Goal: Information Seeking & Learning: Compare options

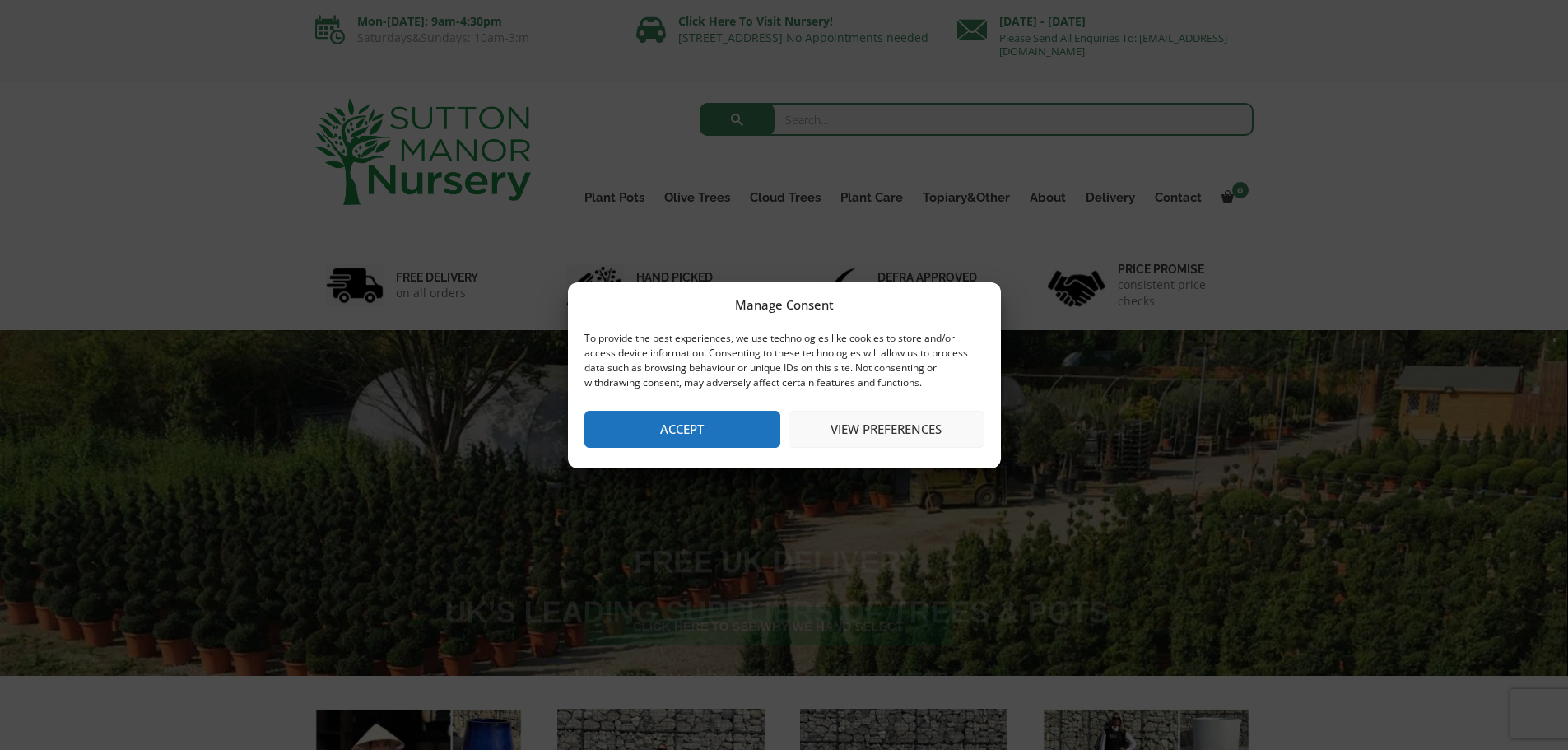
click at [878, 433] on button "View preferences" at bounding box center [887, 429] width 196 height 37
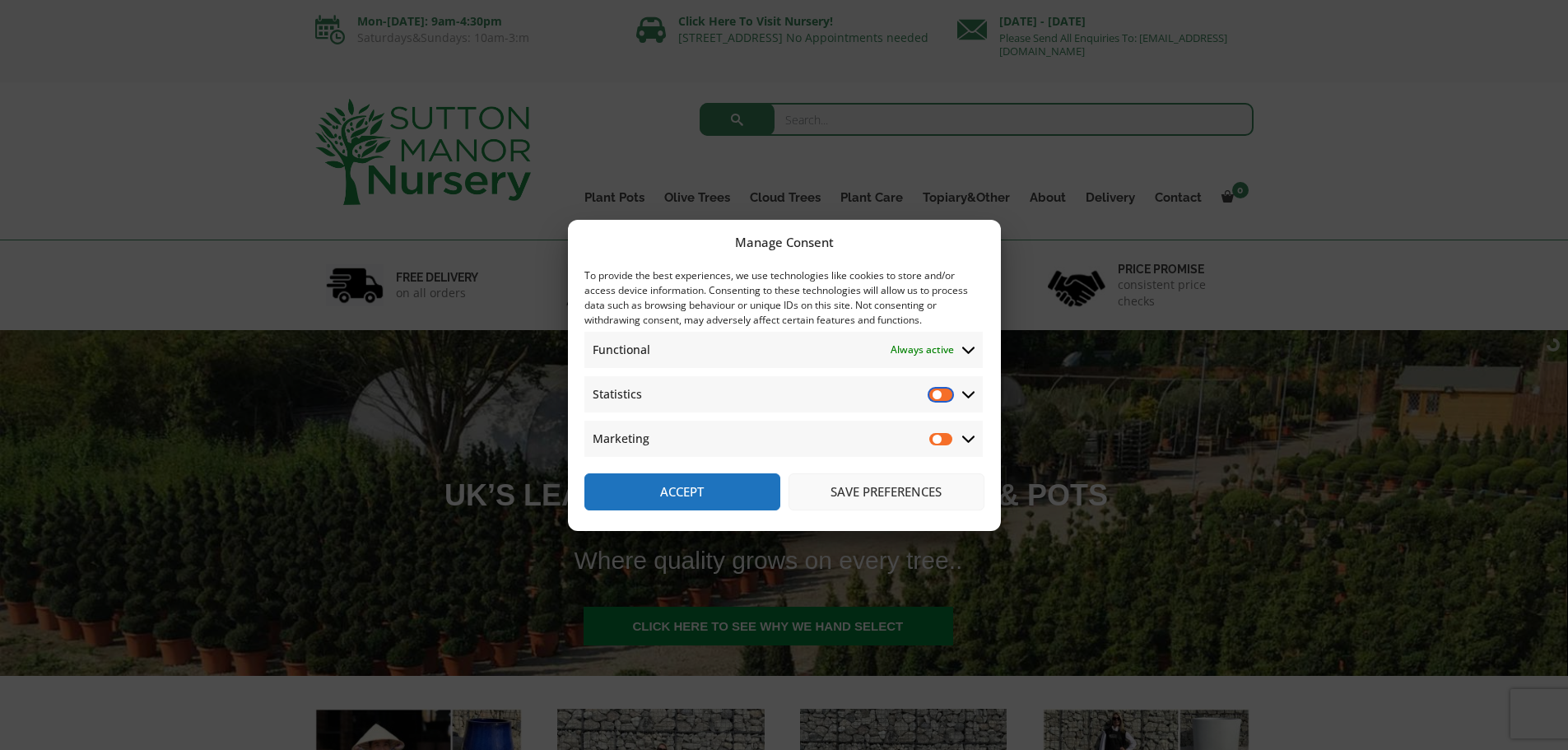
click at [949, 396] on input "Statistics" at bounding box center [941, 394] width 25 height 16
click at [934, 396] on input "Statistics" at bounding box center [941, 394] width 25 height 16
checkbox input "false"
click at [720, 477] on button "Accept" at bounding box center [682, 491] width 196 height 37
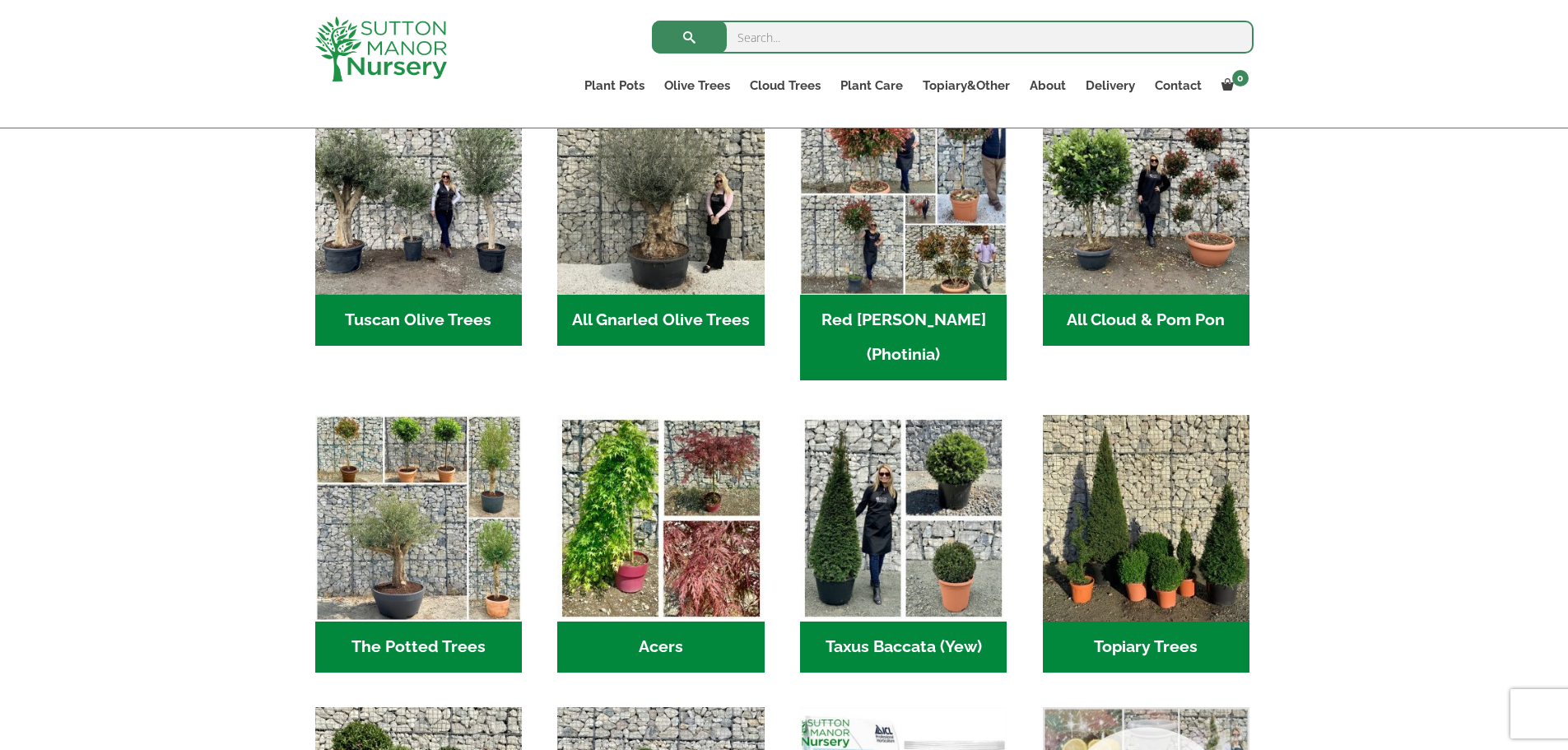
scroll to position [1152, 0]
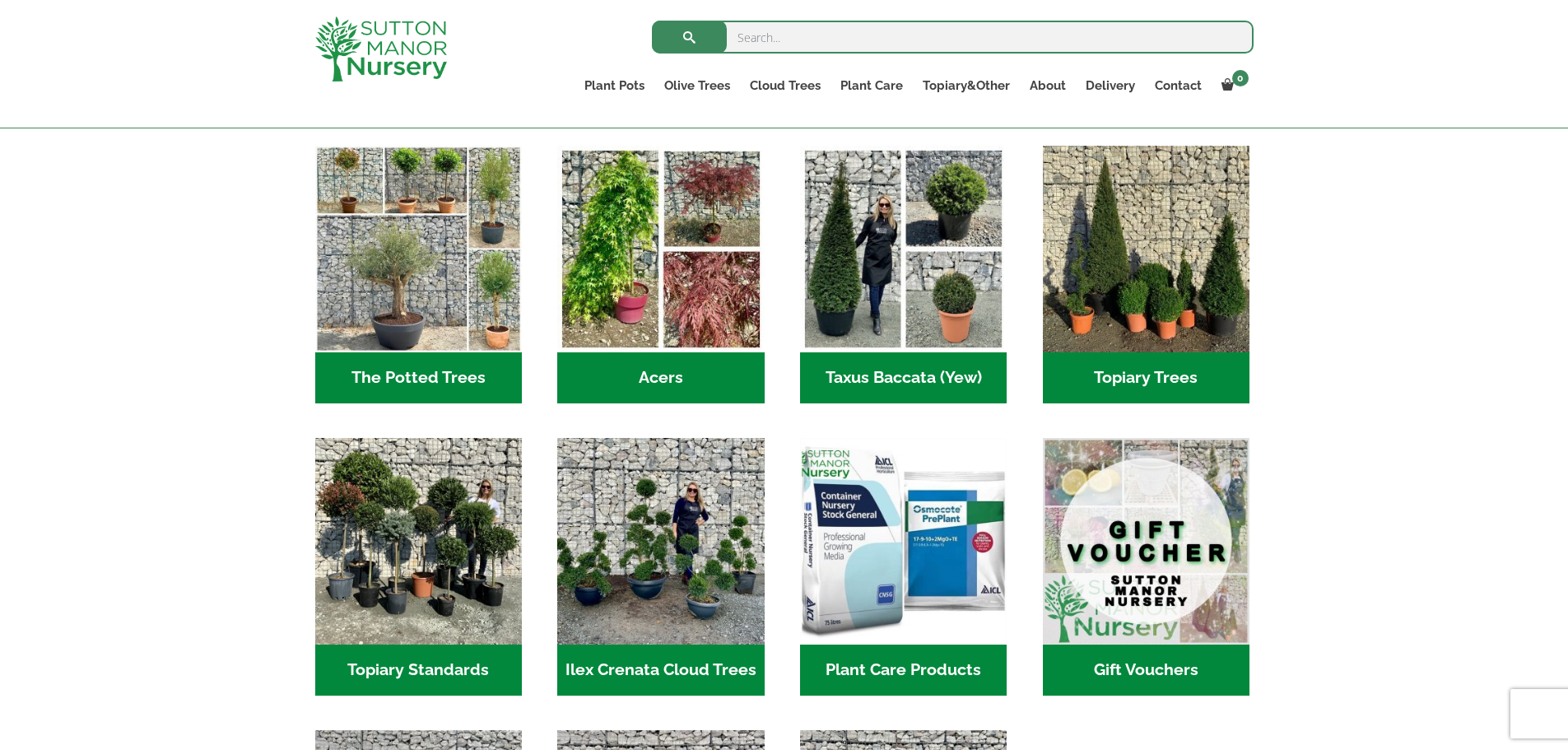
click at [648, 644] on h2 "Ilex Crenata Cloud Trees (164)" at bounding box center [660, 669] width 207 height 51
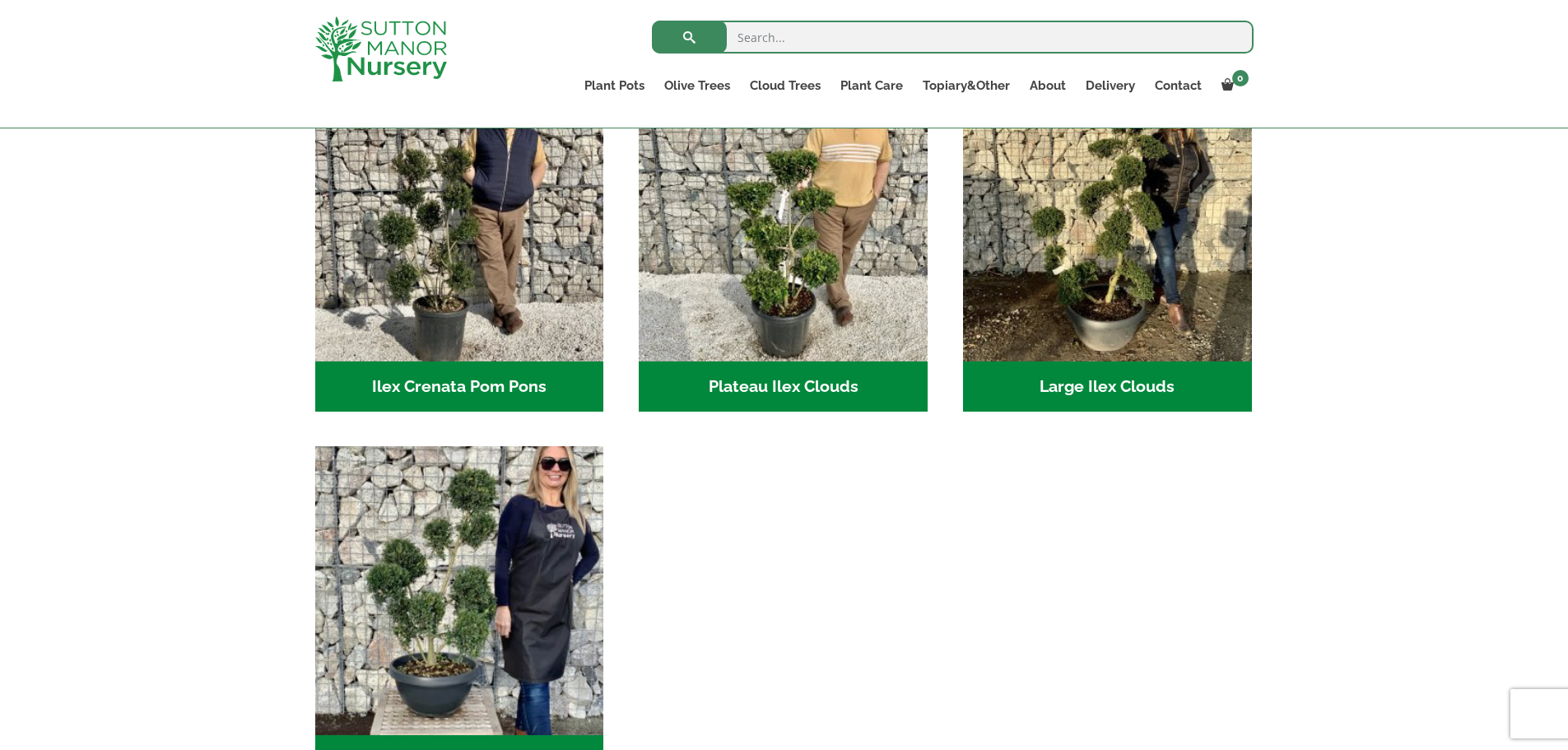
scroll to position [411, 0]
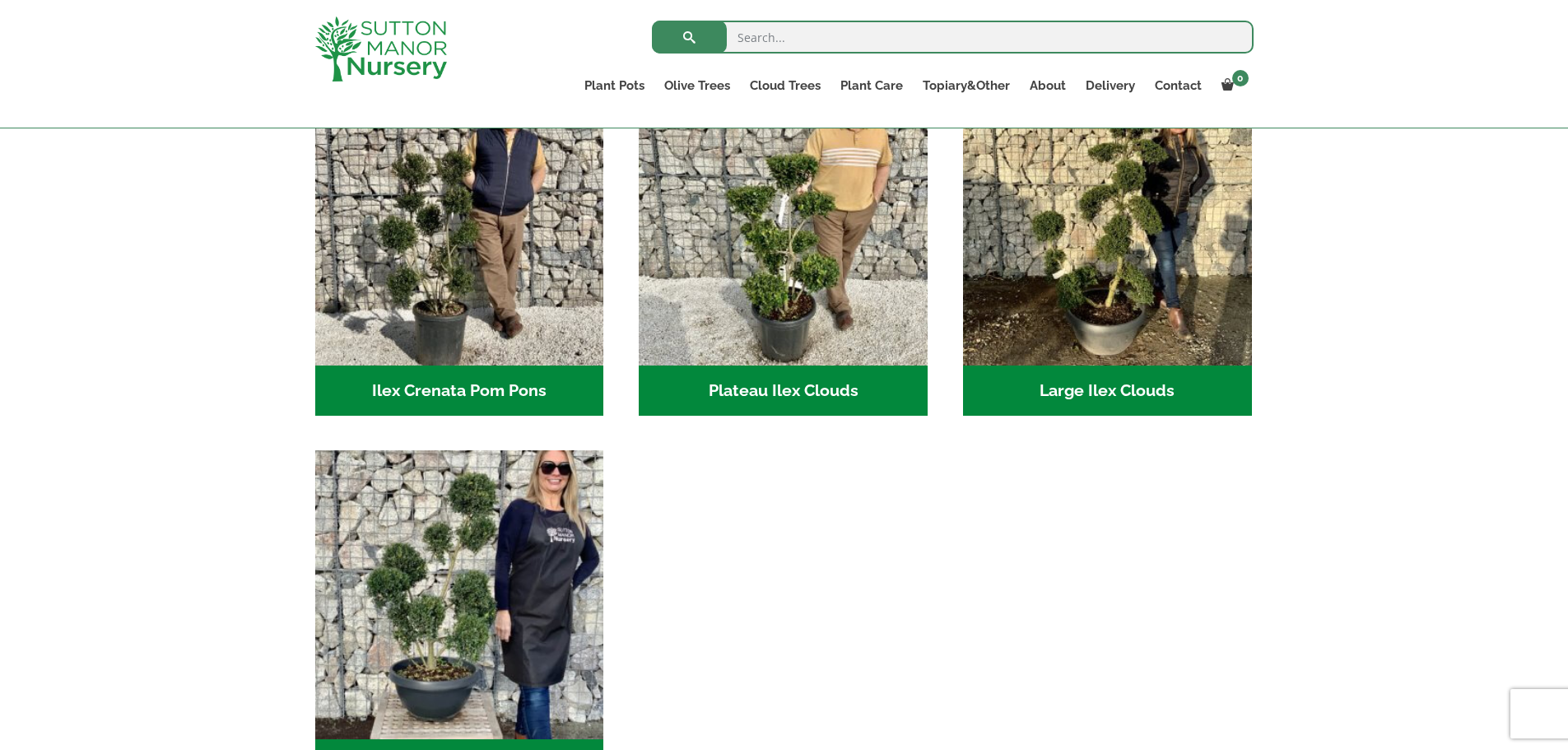
click at [1132, 387] on h2 "Large Ilex Clouds (47)" at bounding box center [1107, 390] width 289 height 51
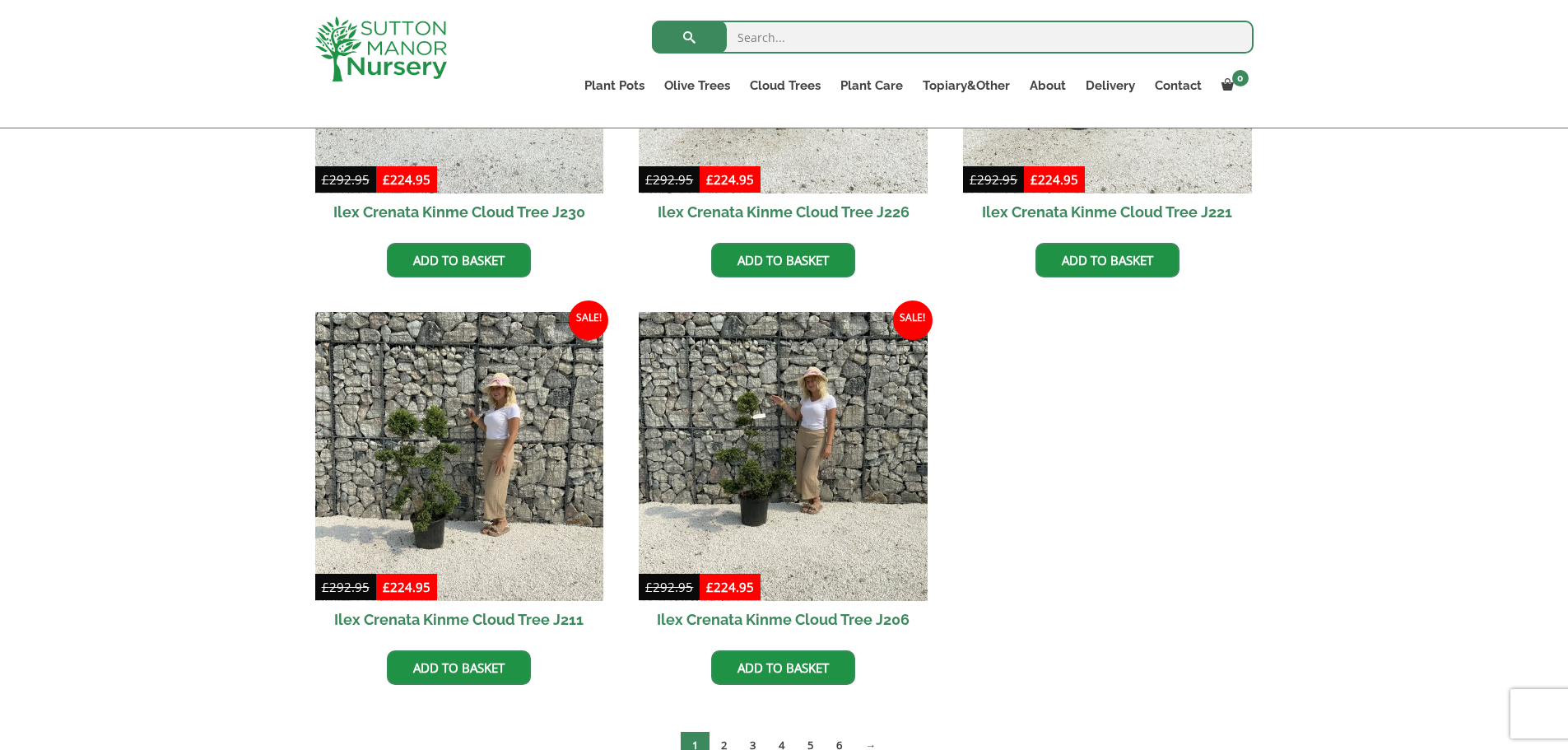
scroll to position [1070, 0]
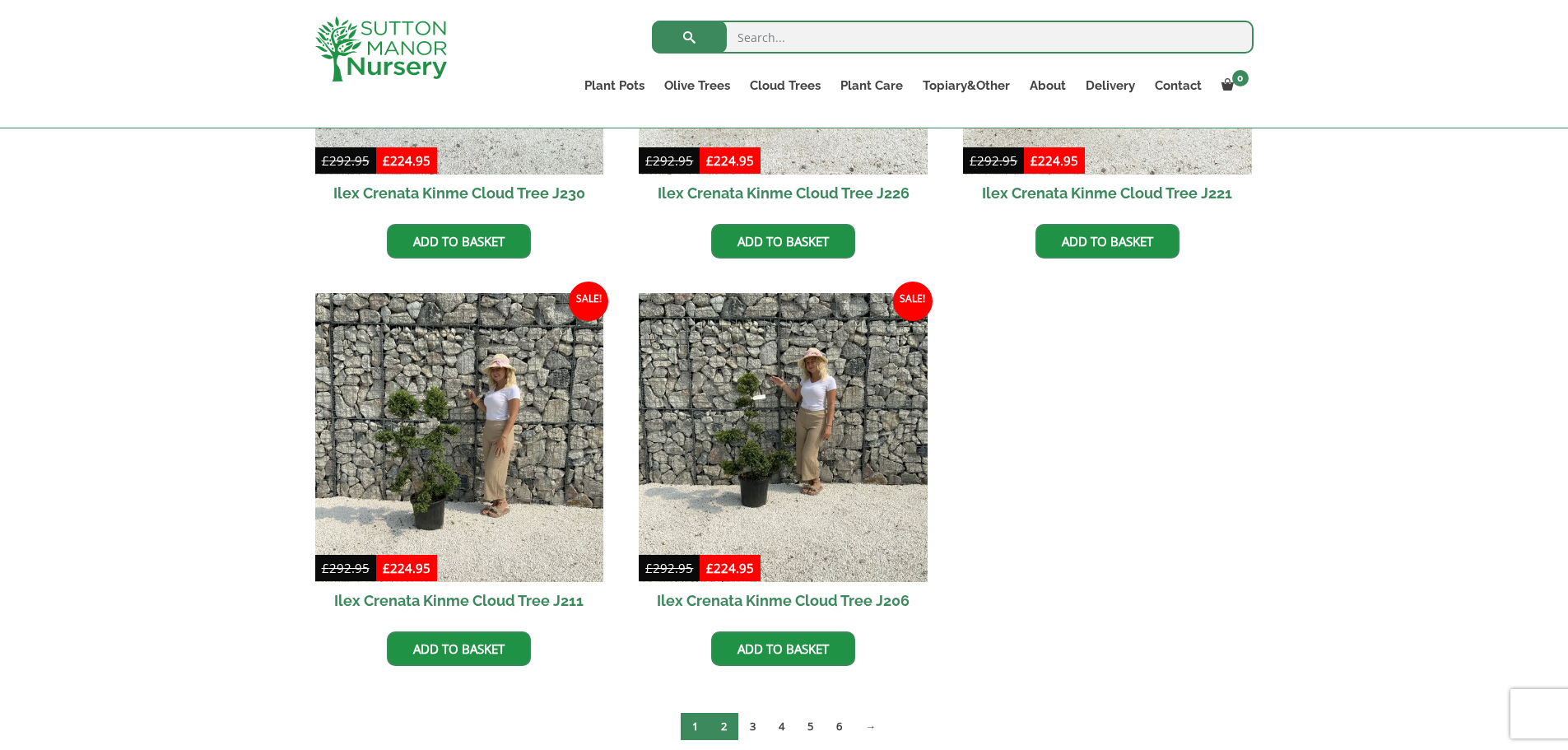
click at [727, 723] on link "2" at bounding box center [724, 726] width 29 height 27
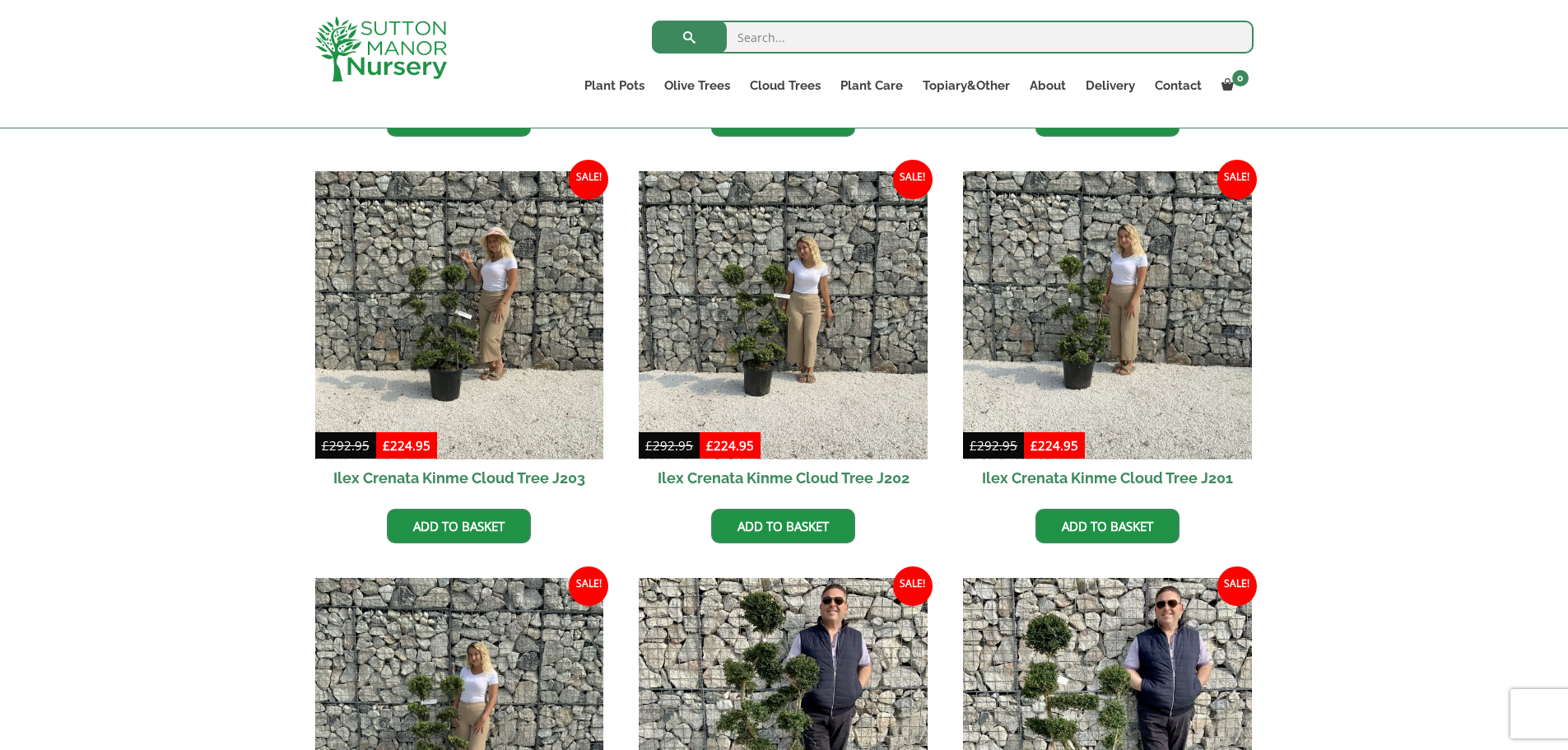
scroll to position [988, 0]
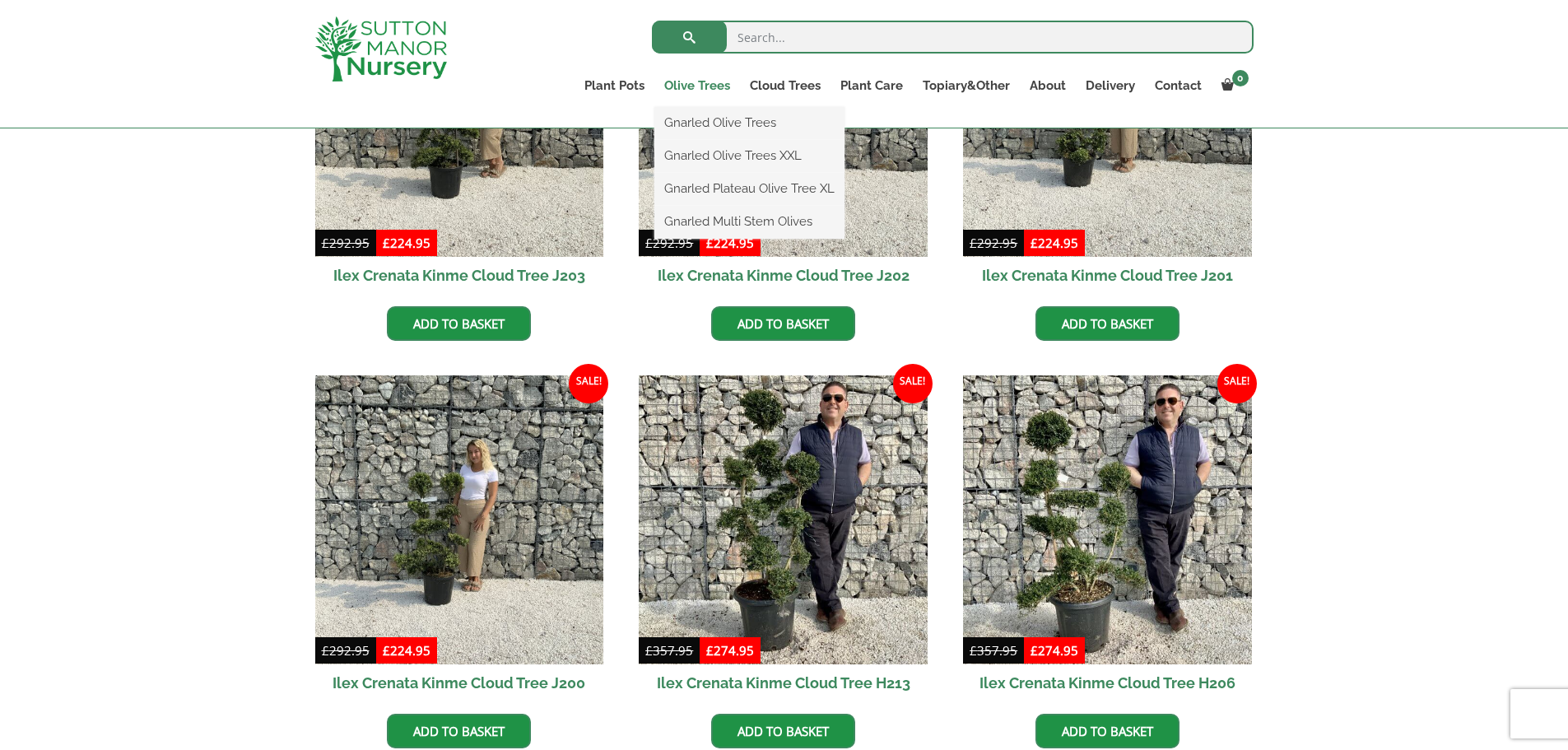
click at [706, 84] on link "Olive Trees" at bounding box center [697, 85] width 86 height 23
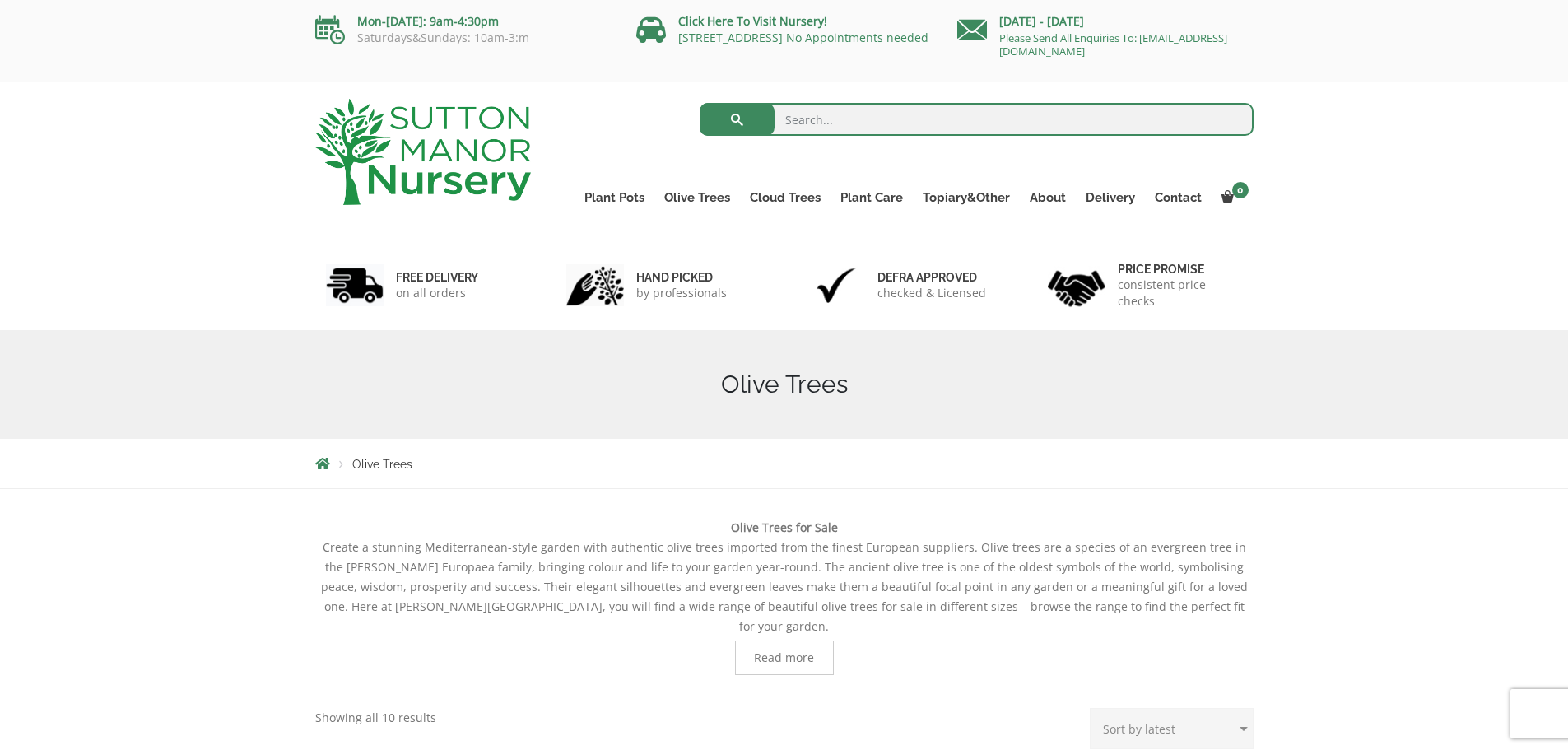
click at [782, 647] on span "Read more" at bounding box center [784, 657] width 99 height 34
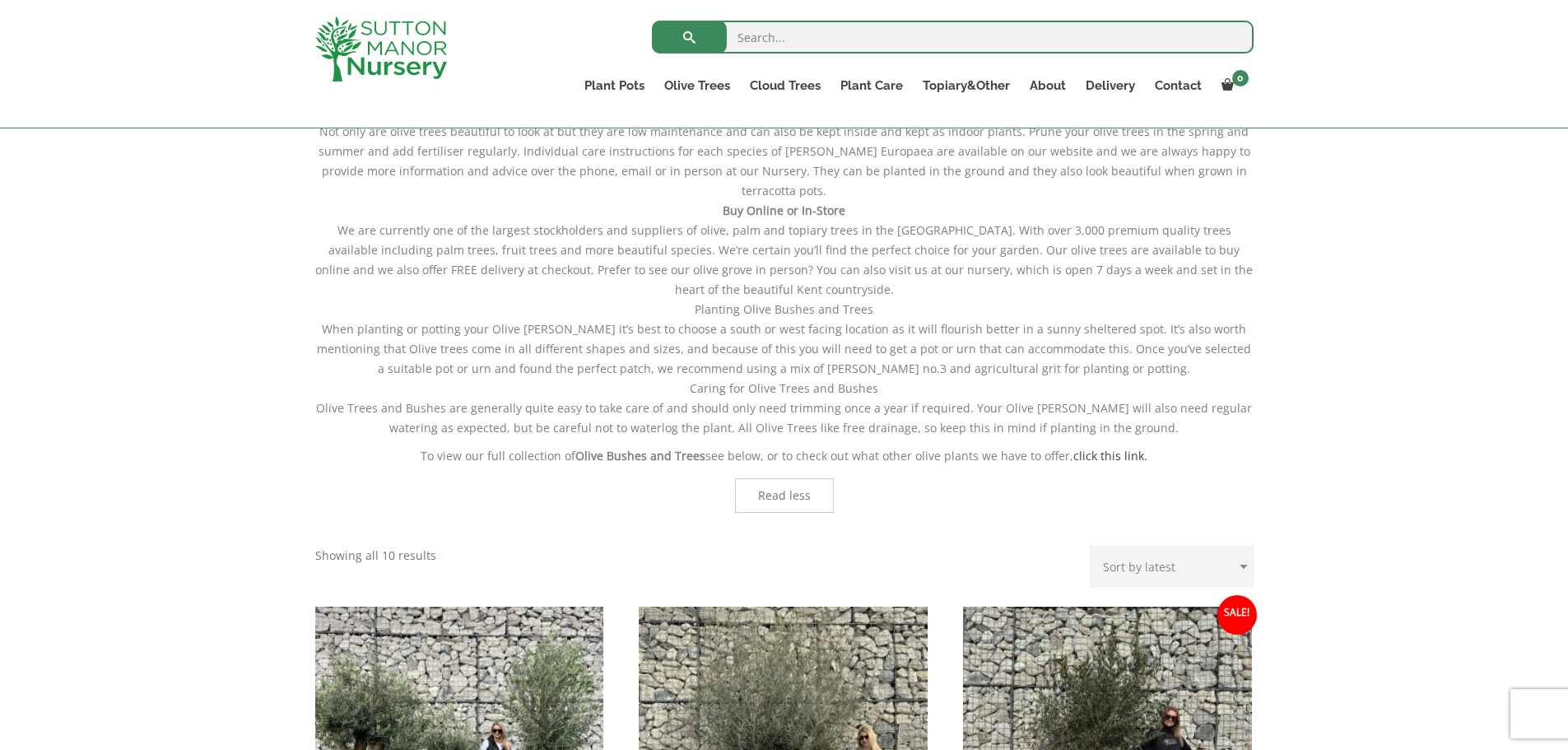
scroll to position [988, 0]
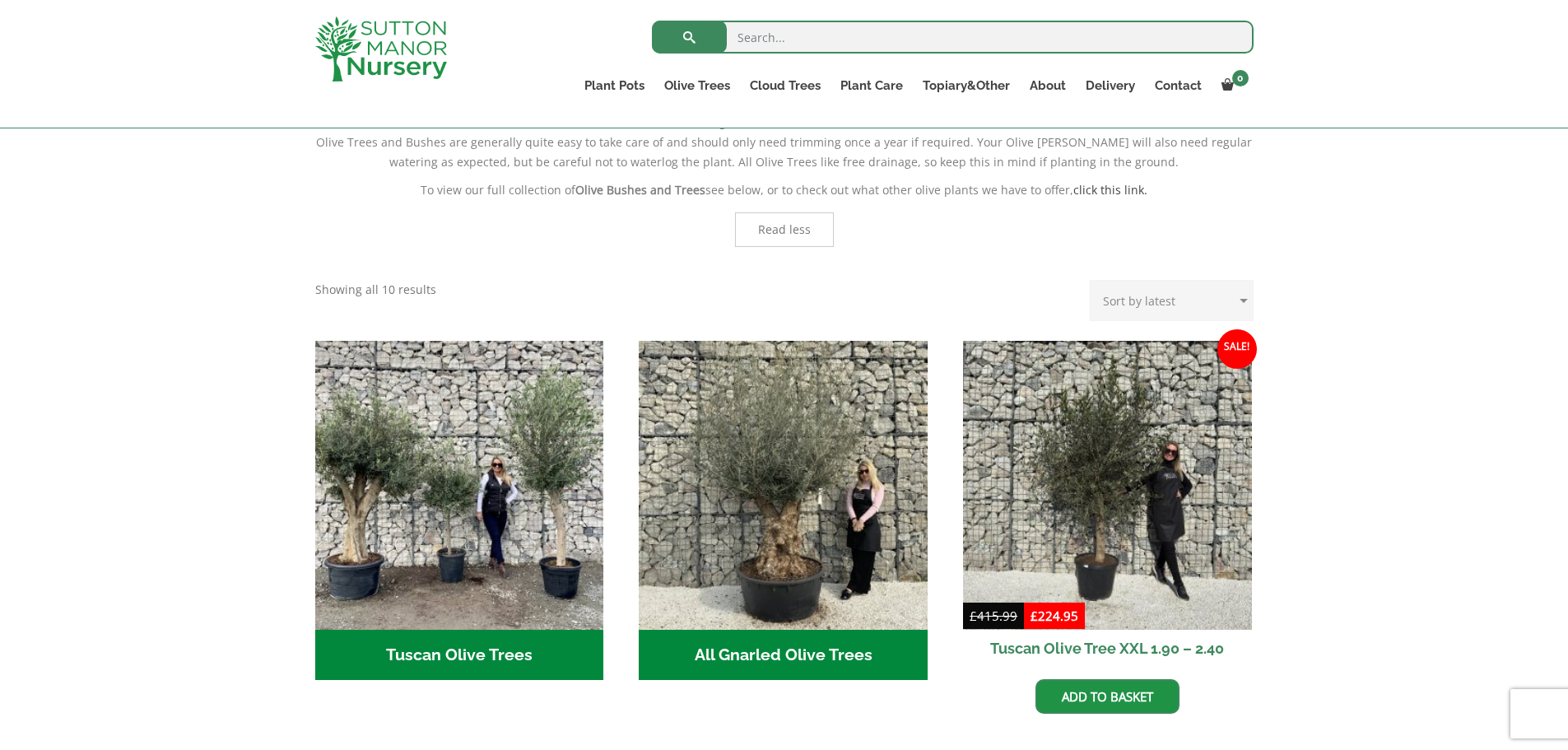
click at [779, 630] on h2 "All Gnarled Olive Trees (208)" at bounding box center [783, 655] width 289 height 51
click at [398, 630] on h2 "Tuscan Olive Trees (9)" at bounding box center [459, 655] width 289 height 51
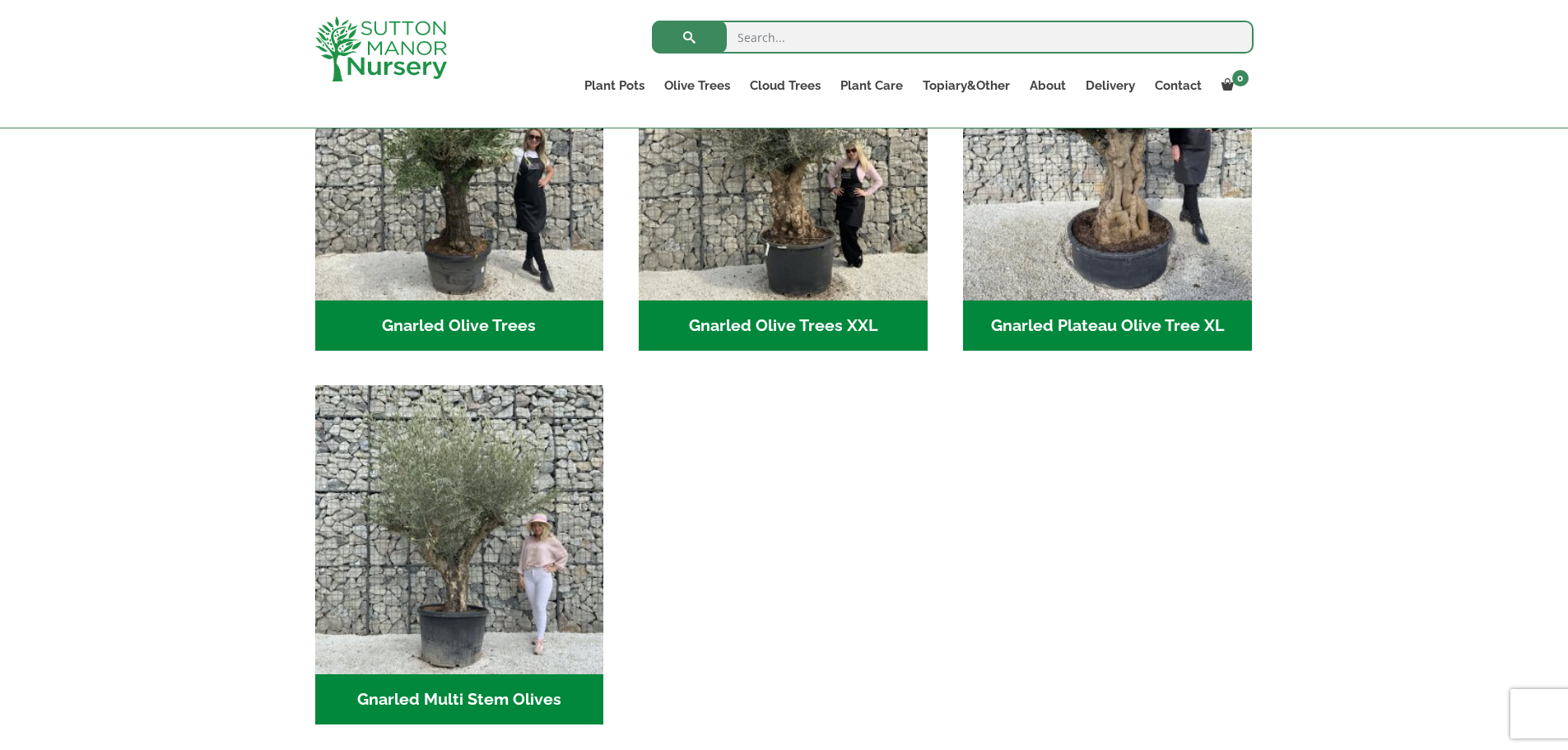
scroll to position [330, 0]
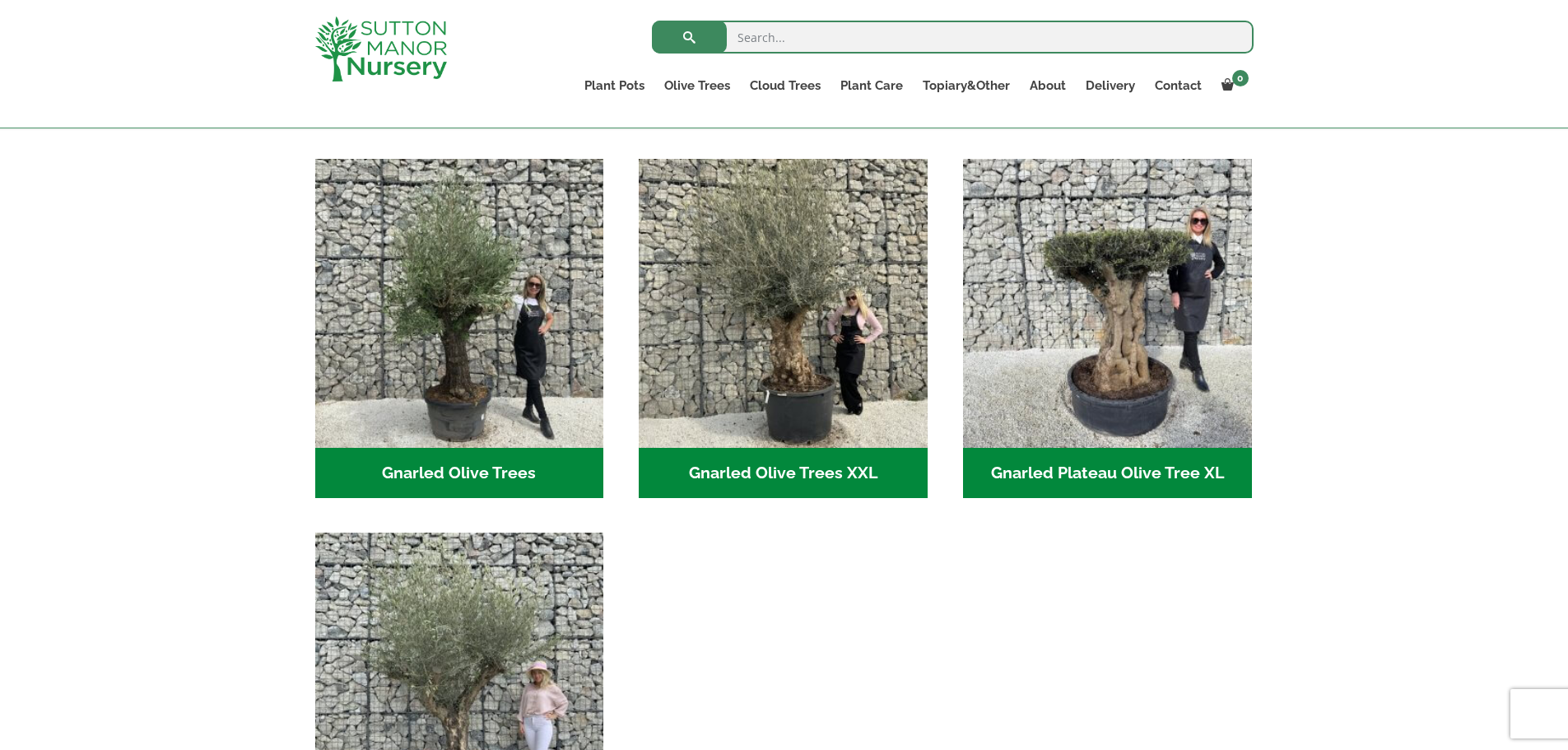
click at [501, 475] on h2 "Gnarled Olive Trees (122)" at bounding box center [459, 473] width 289 height 51
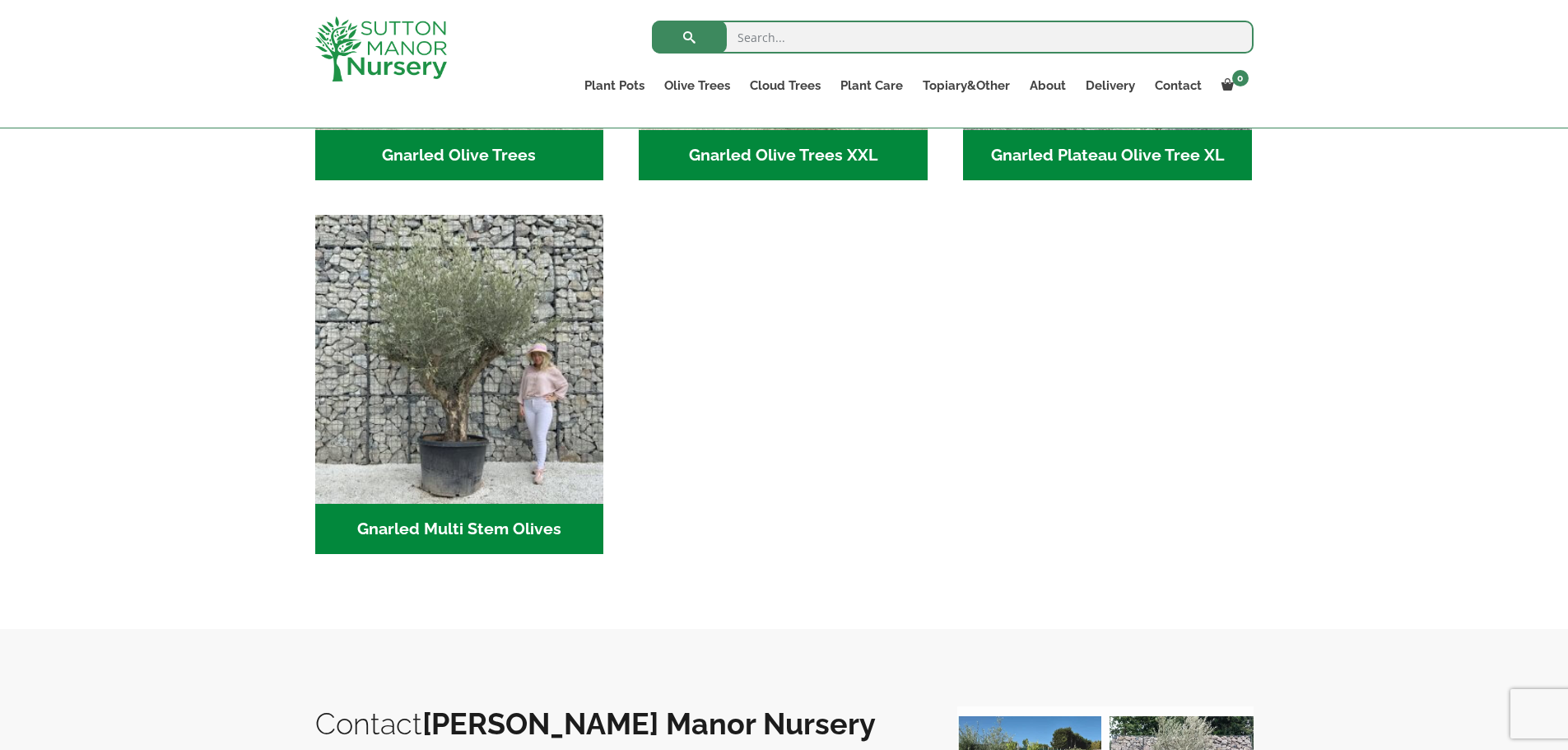
scroll to position [658, 0]
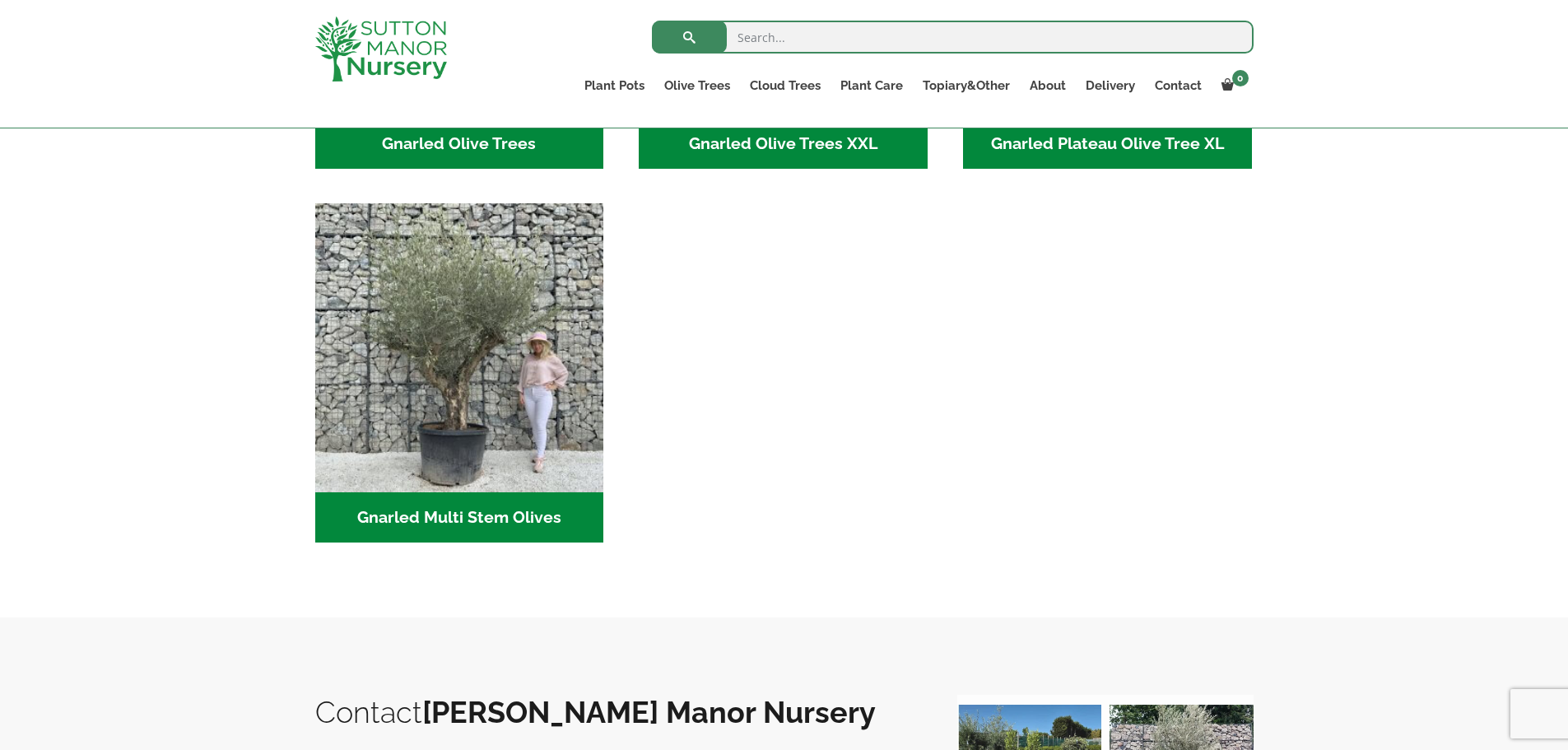
click at [472, 524] on h2 "Gnarled Multi Stem Olives (19)" at bounding box center [459, 517] width 289 height 51
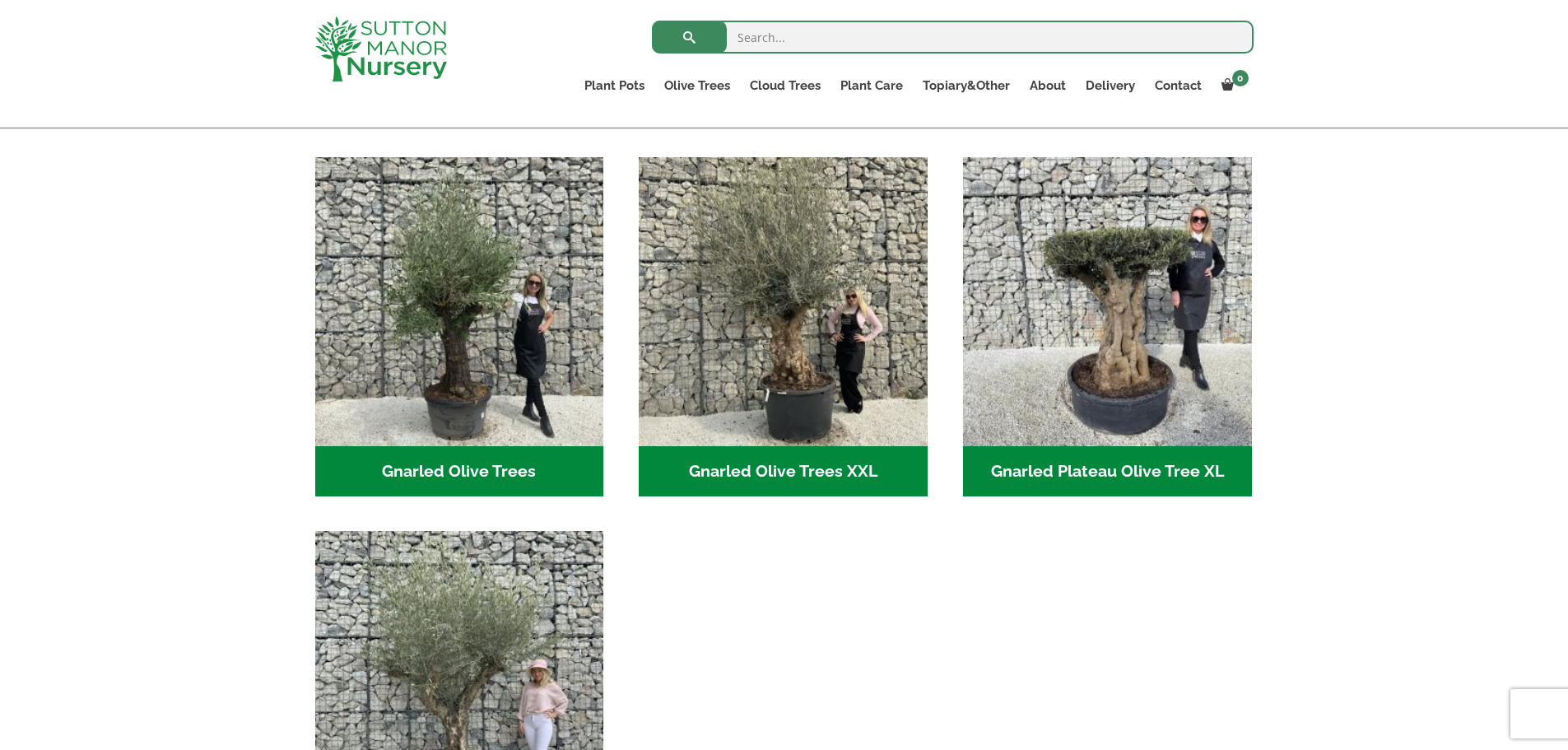
scroll to position [330, 0]
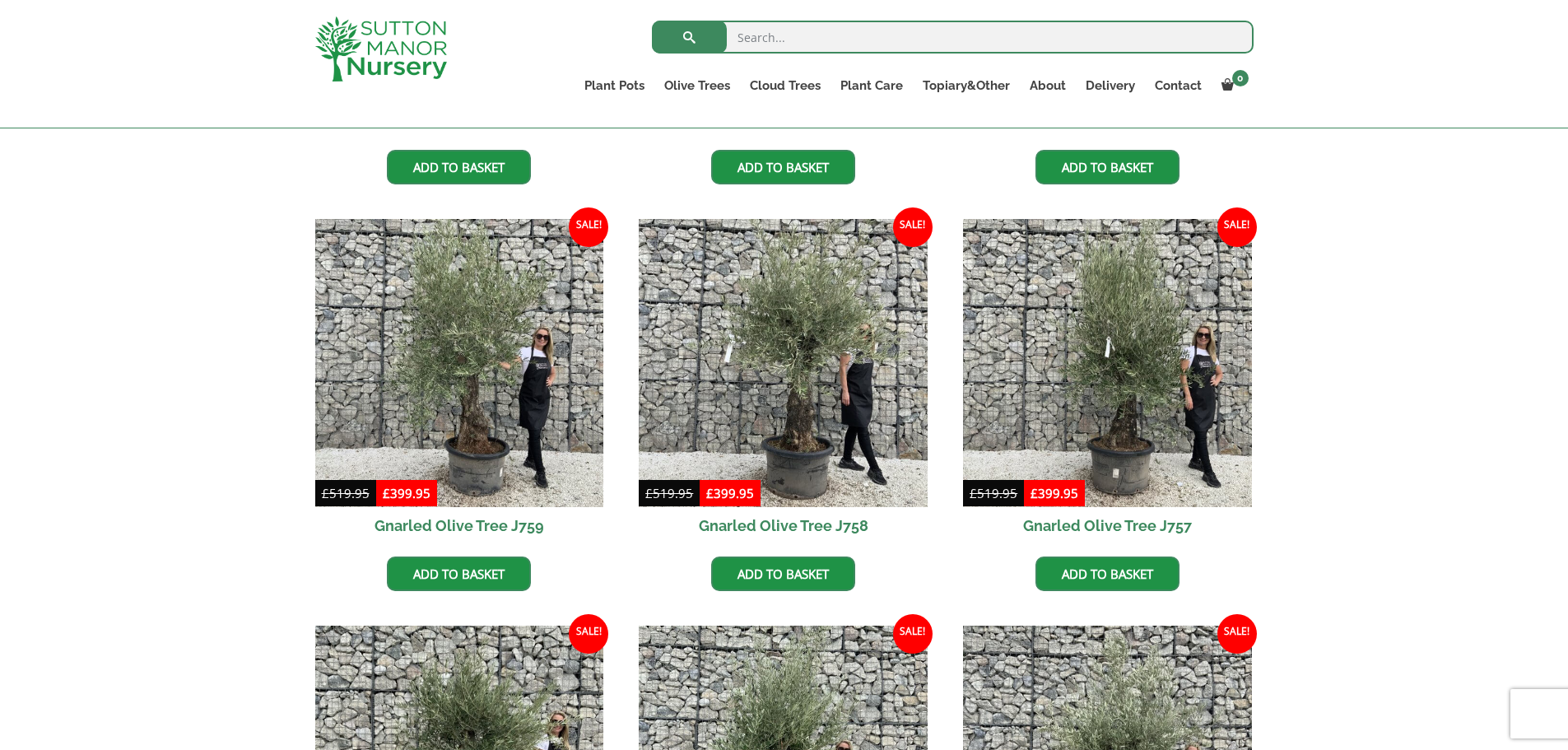
scroll to position [741, 0]
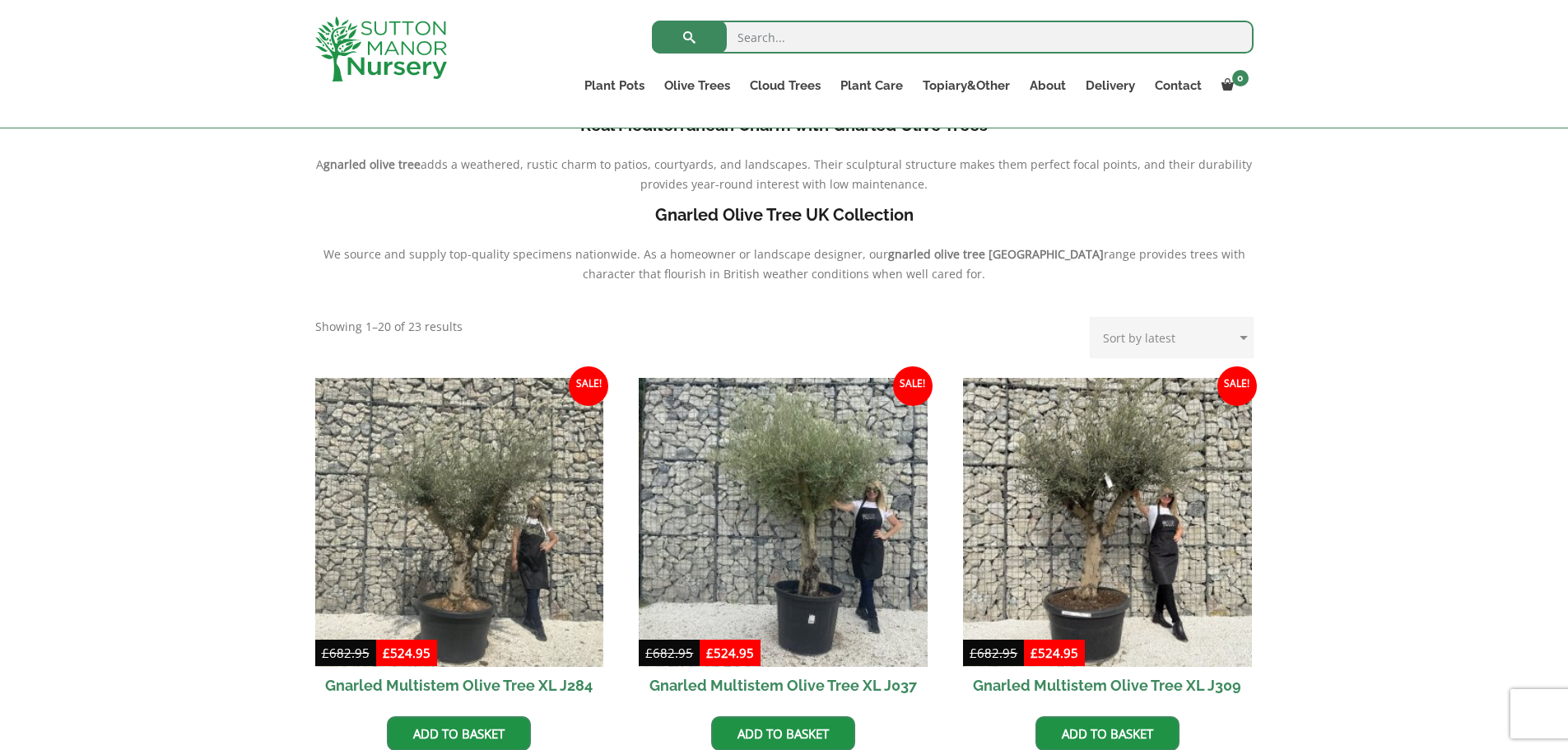
scroll to position [493, 0]
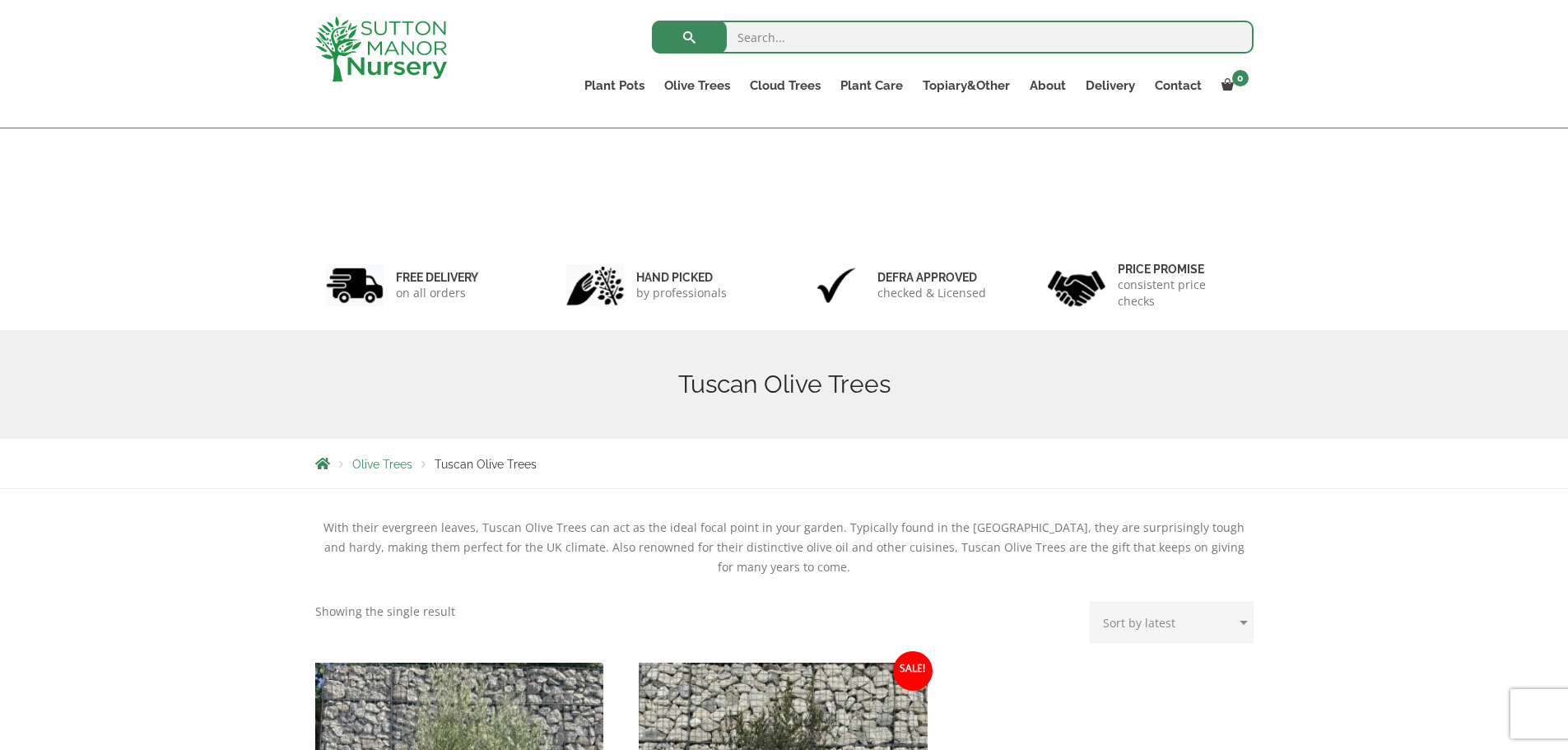
scroll to position [411, 0]
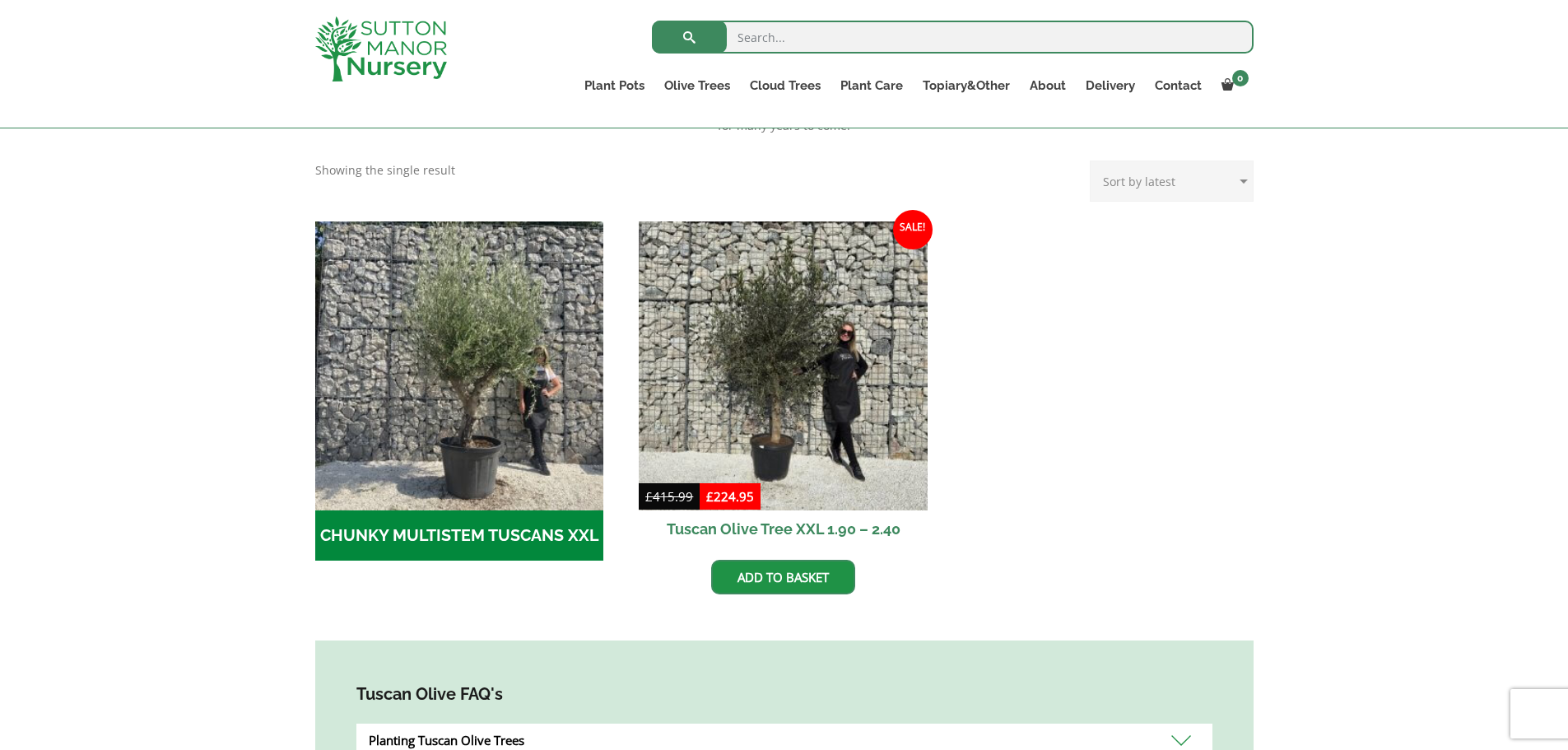
click at [479, 539] on h2 "CHUNKY MULTISTEM TUSCANS XXL (8)" at bounding box center [459, 535] width 289 height 51
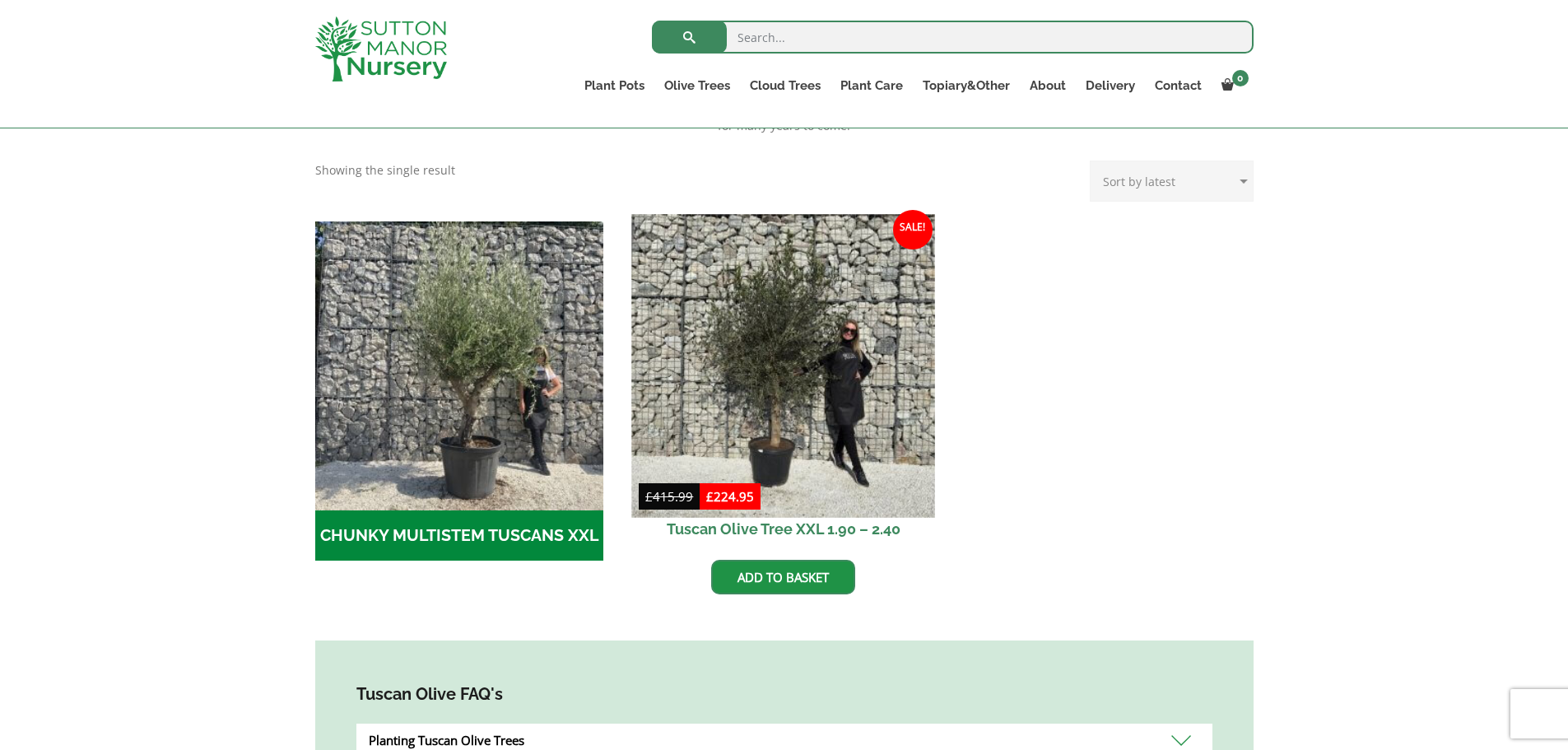
click at [826, 396] on img at bounding box center [783, 365] width 303 height 303
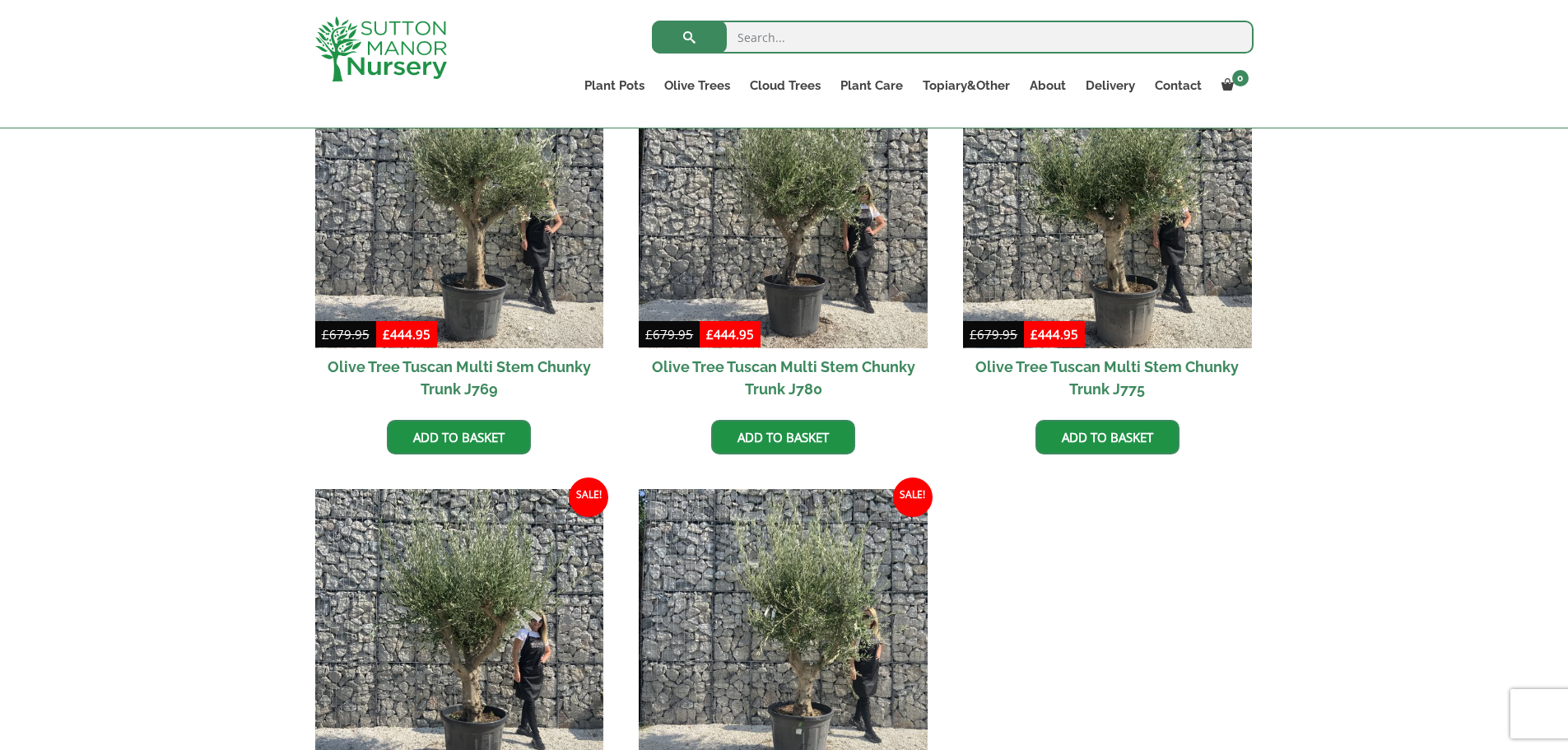
scroll to position [1234, 0]
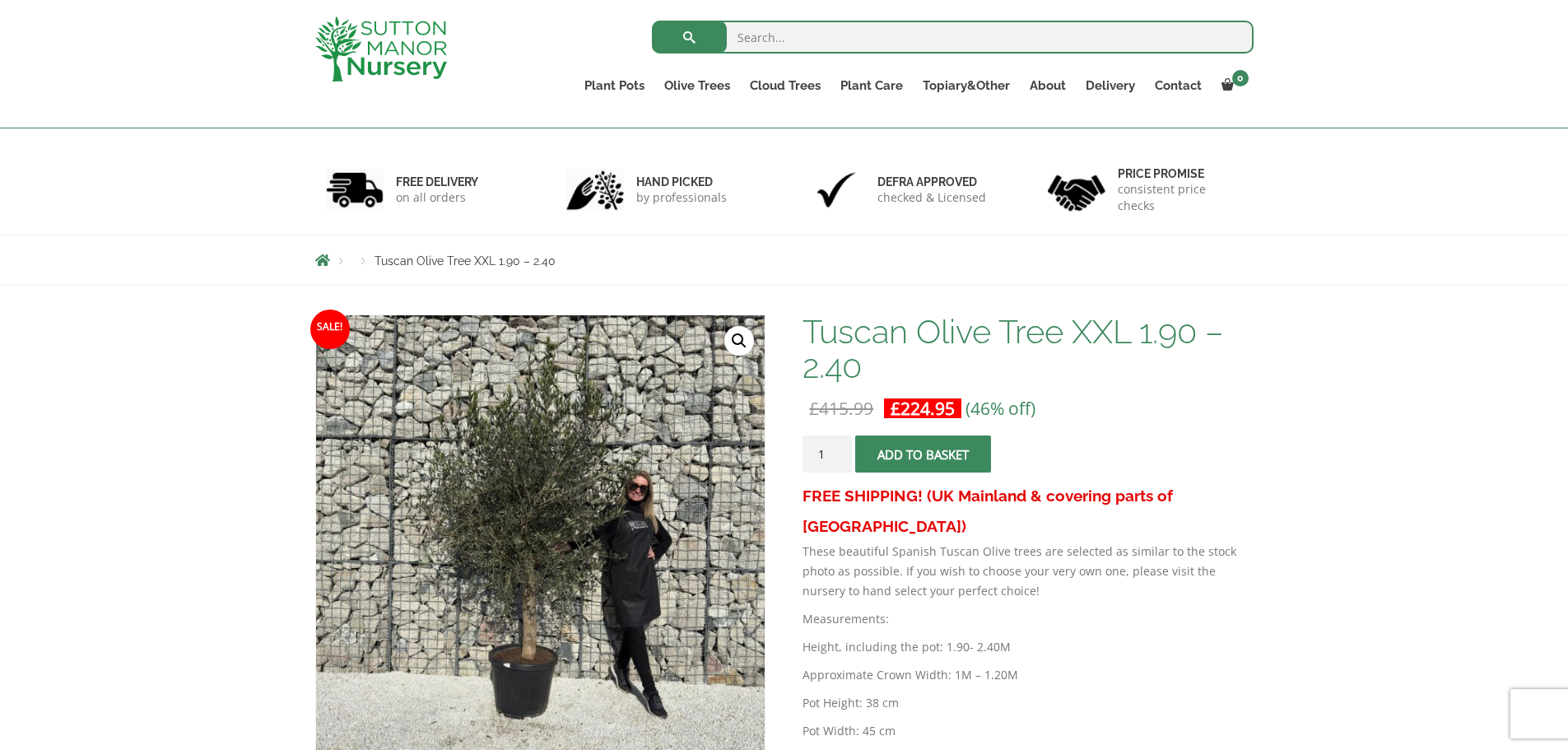
scroll to position [247, 0]
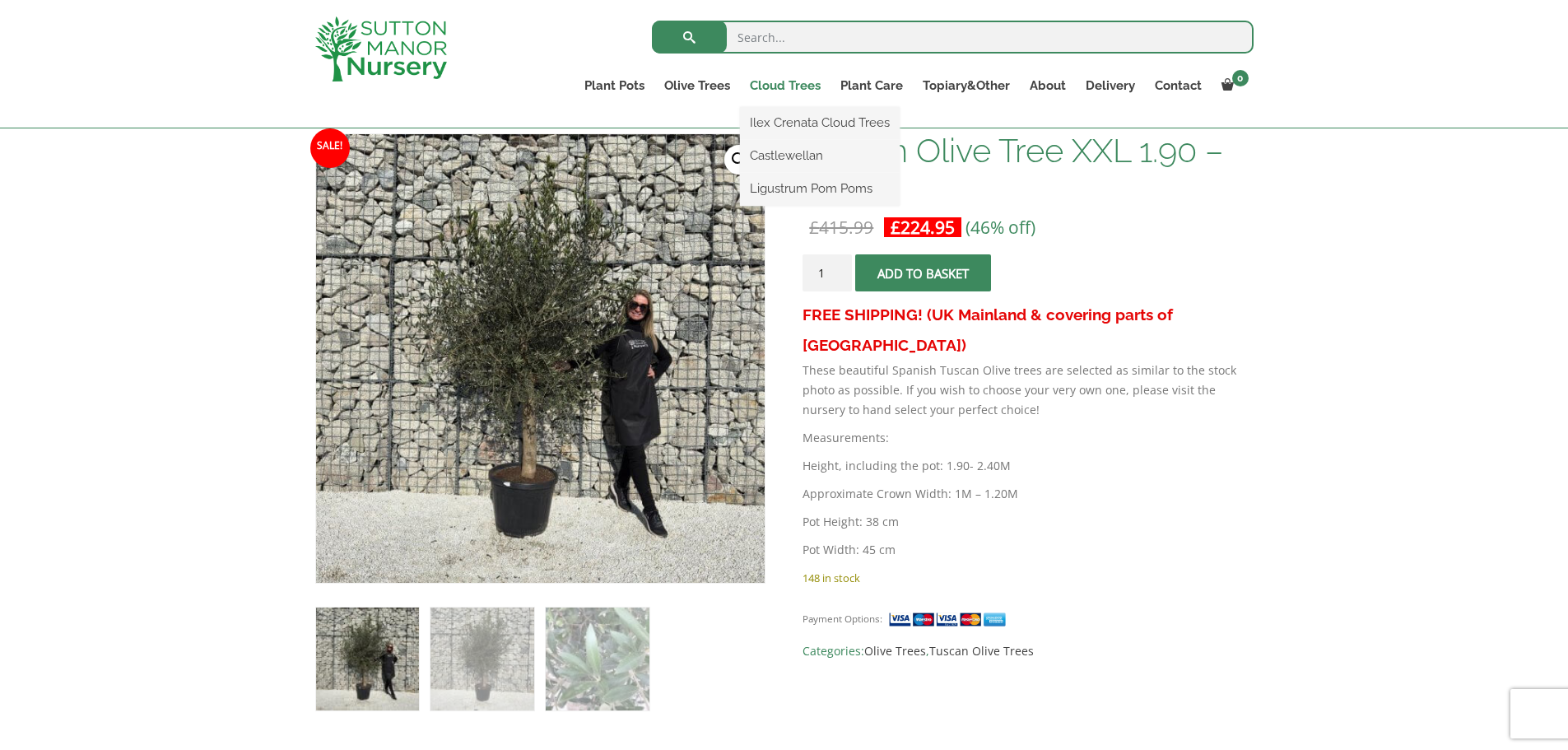
click at [780, 88] on link "Cloud Trees" at bounding box center [784, 85] width 90 height 23
click at [780, 82] on link "Cloud Trees" at bounding box center [784, 85] width 90 height 23
click at [800, 148] on link "Castlewellan" at bounding box center [820, 155] width 160 height 25
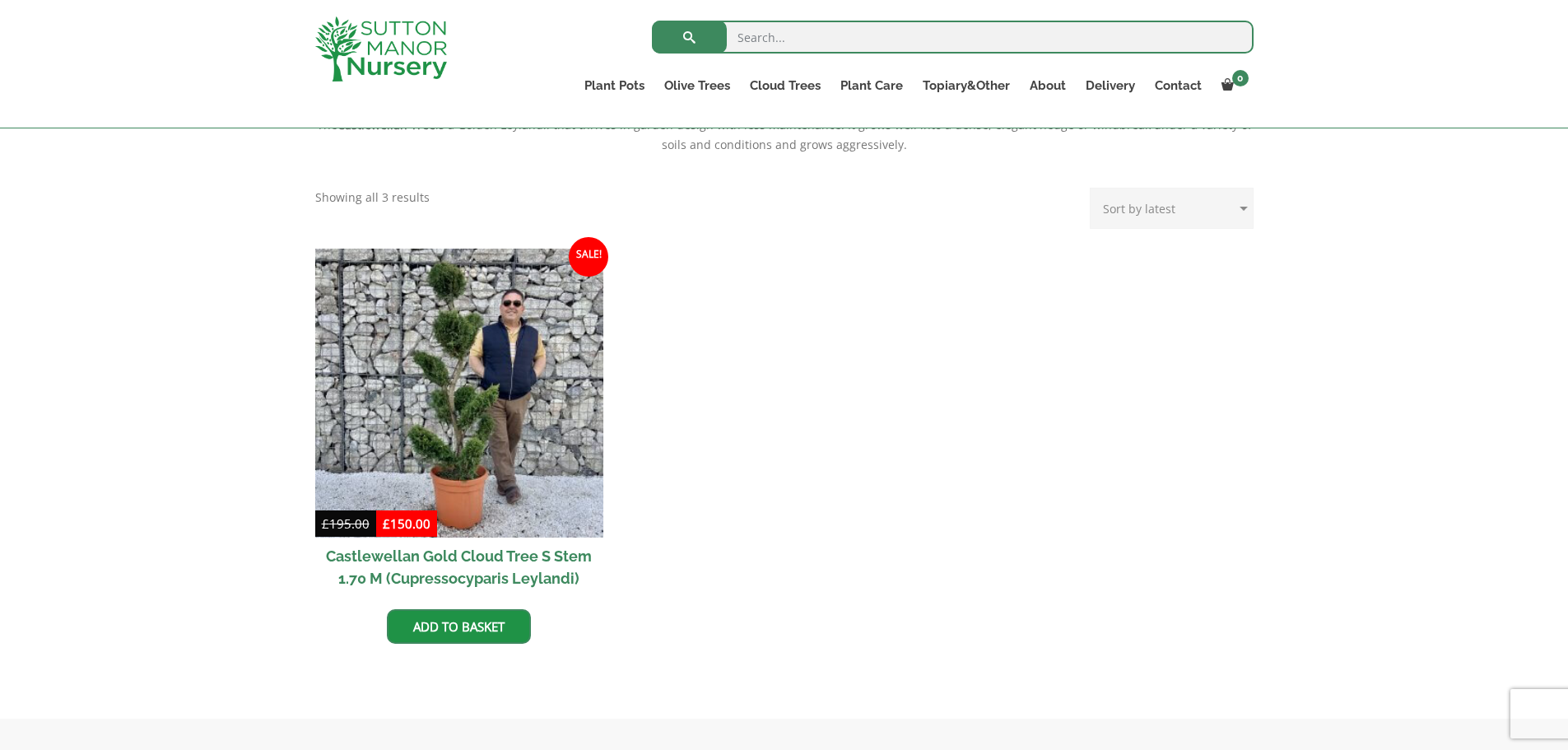
scroll to position [576, 0]
click at [526, 553] on h2 "Castlewellan Gold Cloud Tree S Stem 1.70 M (Cupressocyparis Leylandi)" at bounding box center [459, 565] width 289 height 59
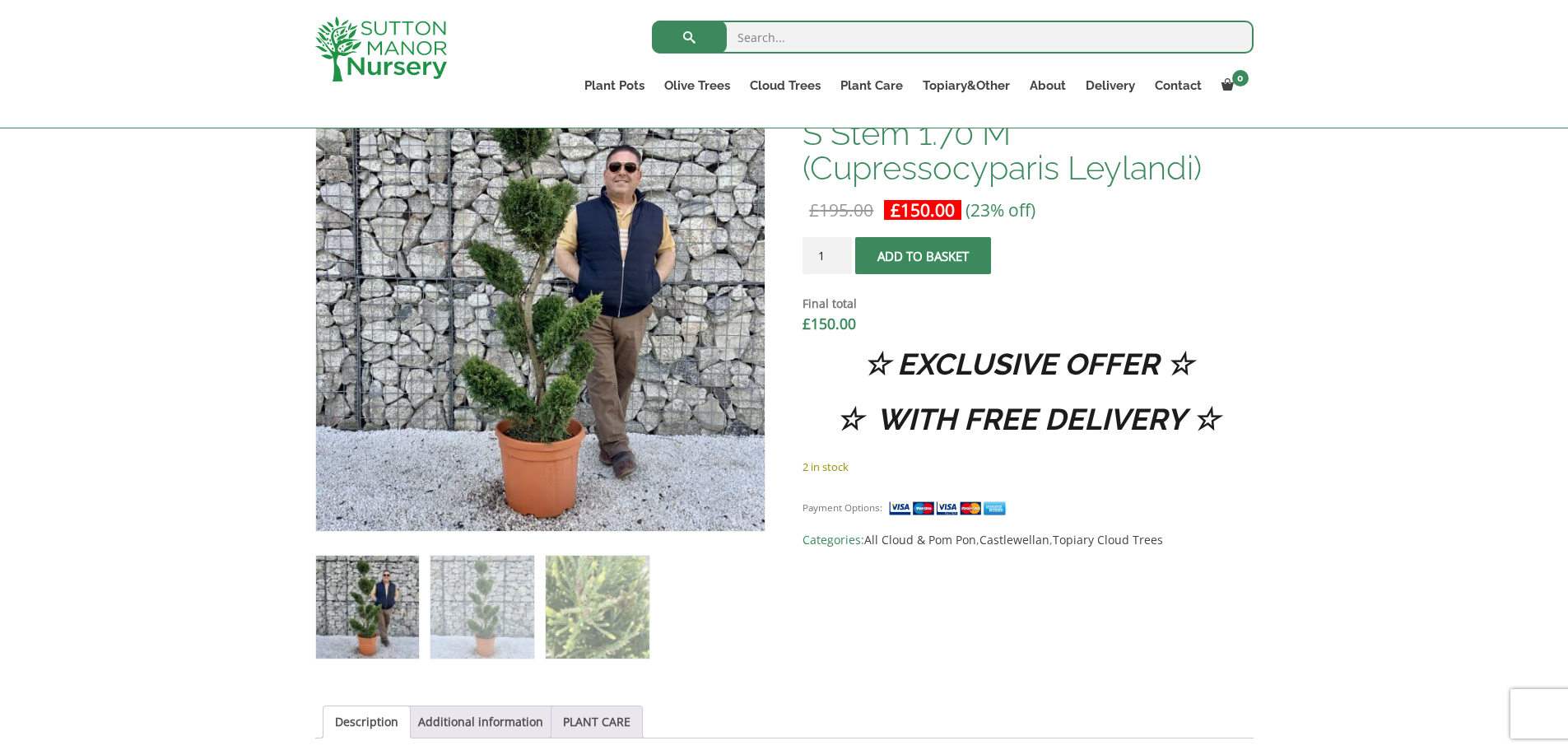
scroll to position [576, 0]
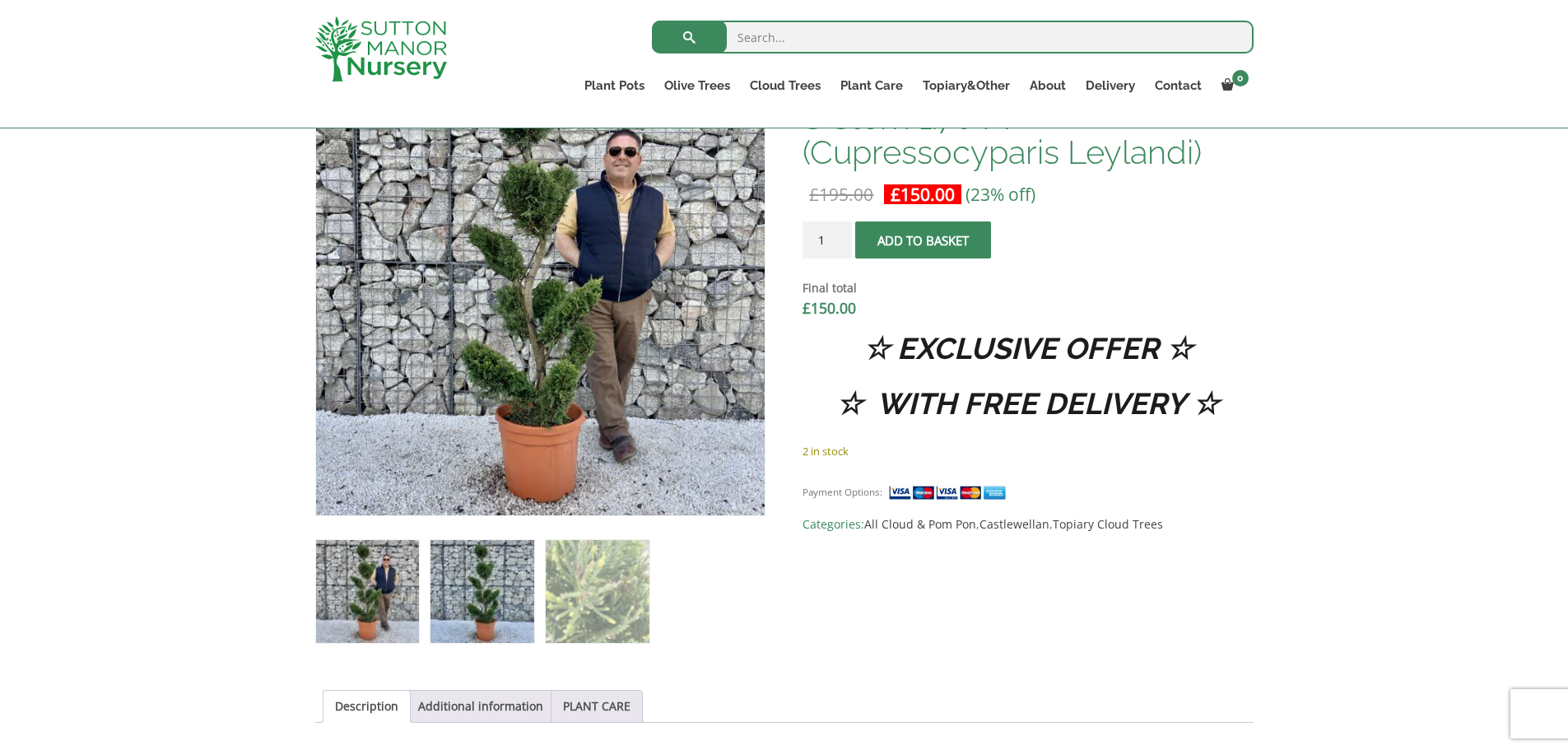
click at [506, 601] on img at bounding box center [482, 591] width 103 height 103
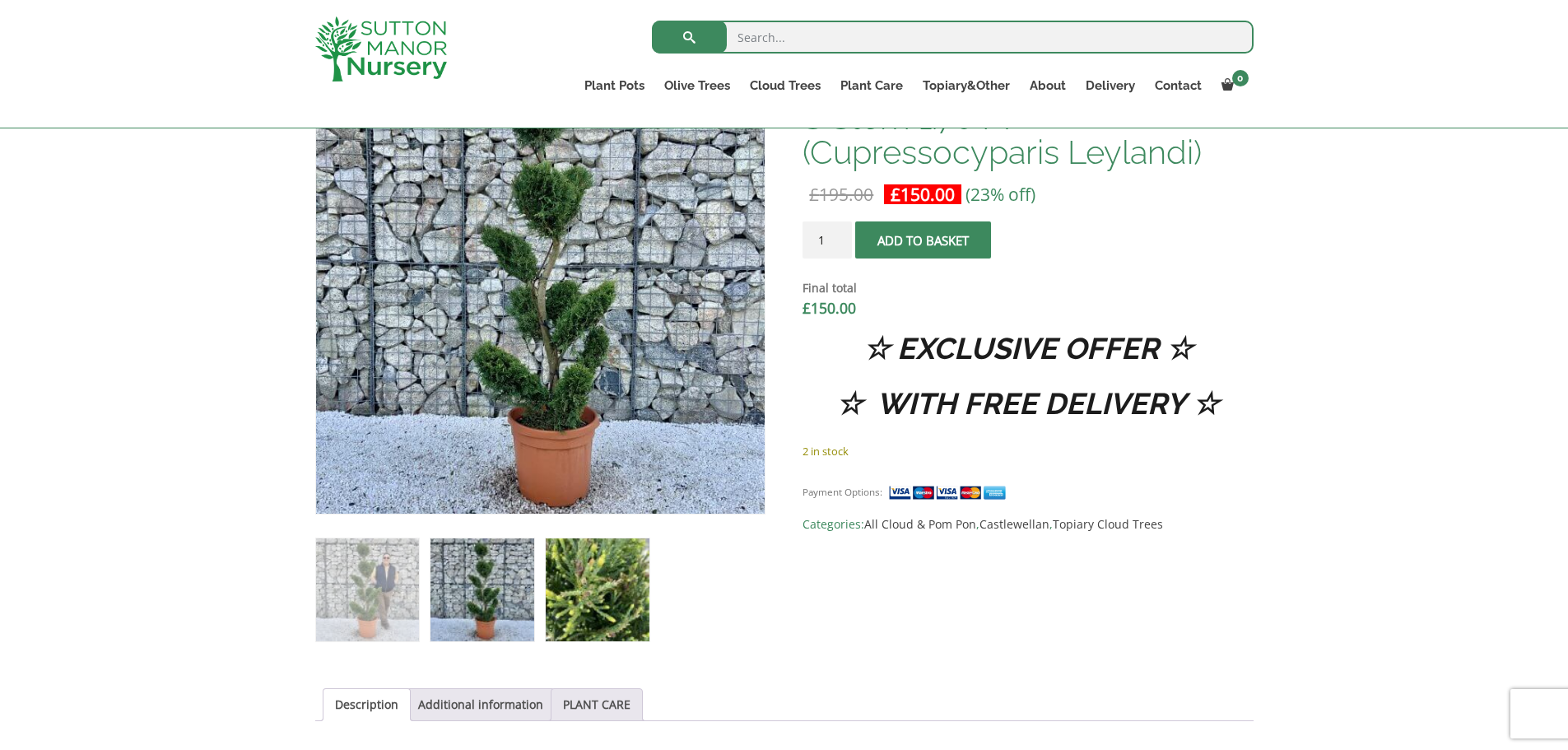
click at [600, 601] on img at bounding box center [597, 590] width 103 height 103
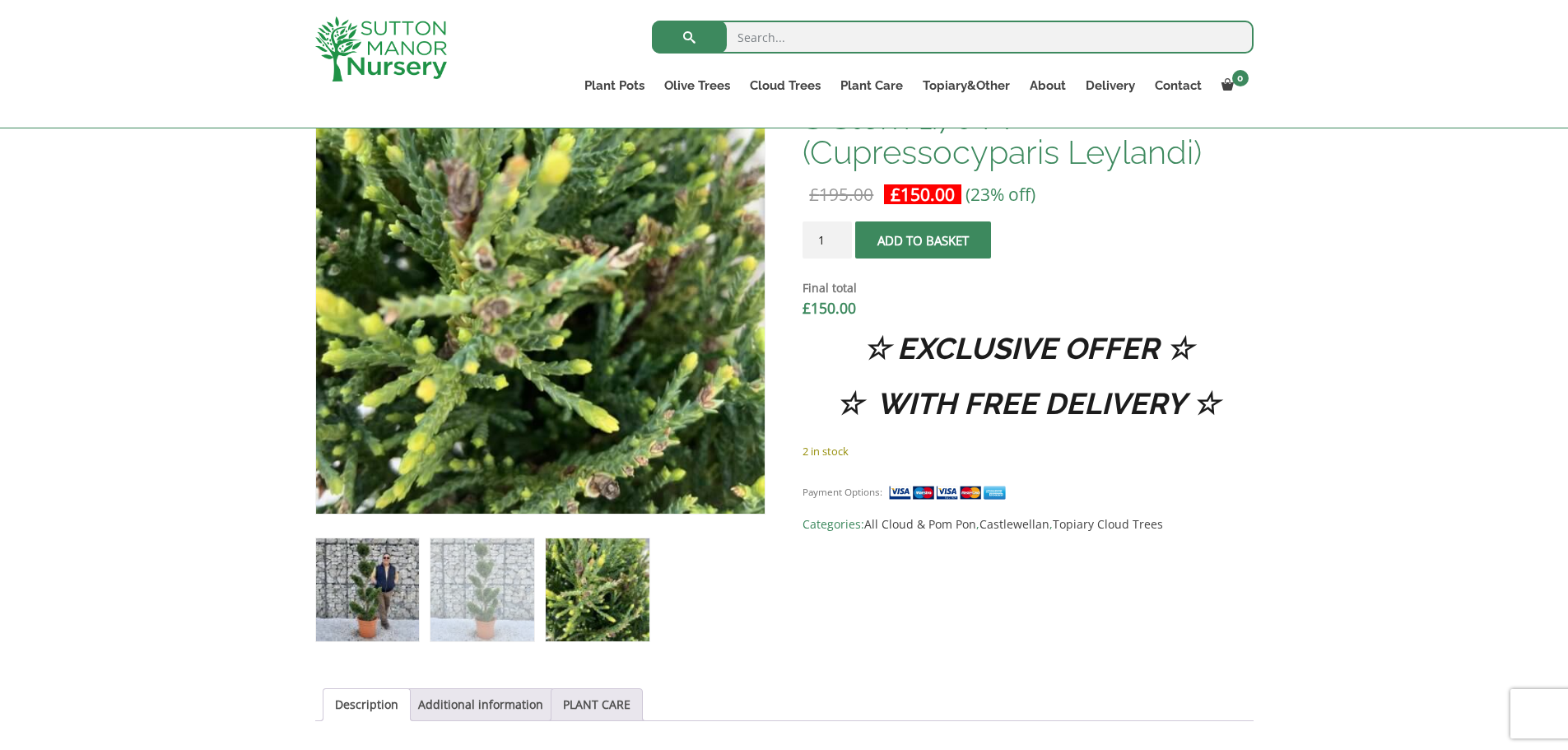
click at [337, 603] on img at bounding box center [367, 590] width 103 height 103
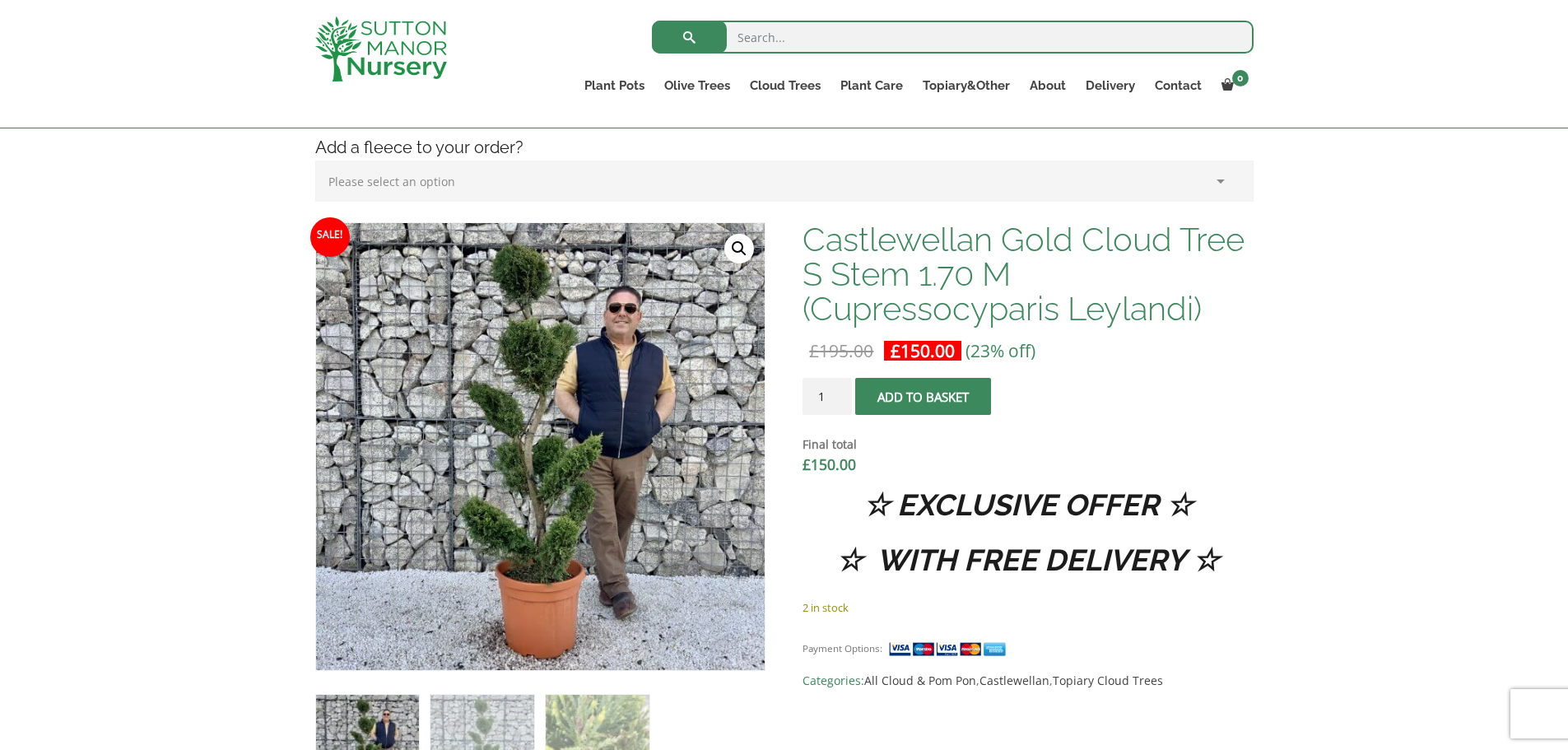
scroll to position [411, 0]
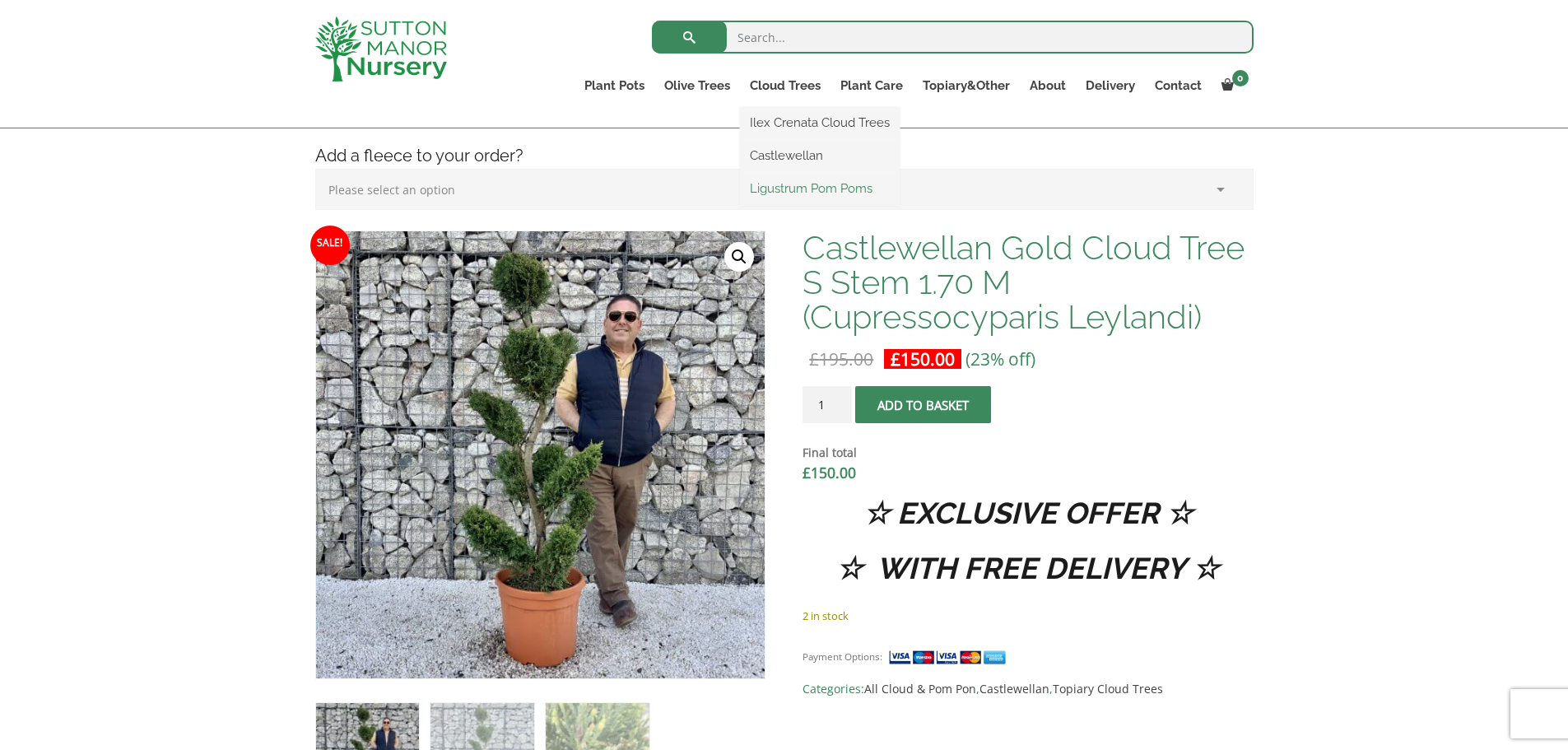
click at [796, 190] on link "Ligustrum Pom Poms" at bounding box center [820, 188] width 160 height 25
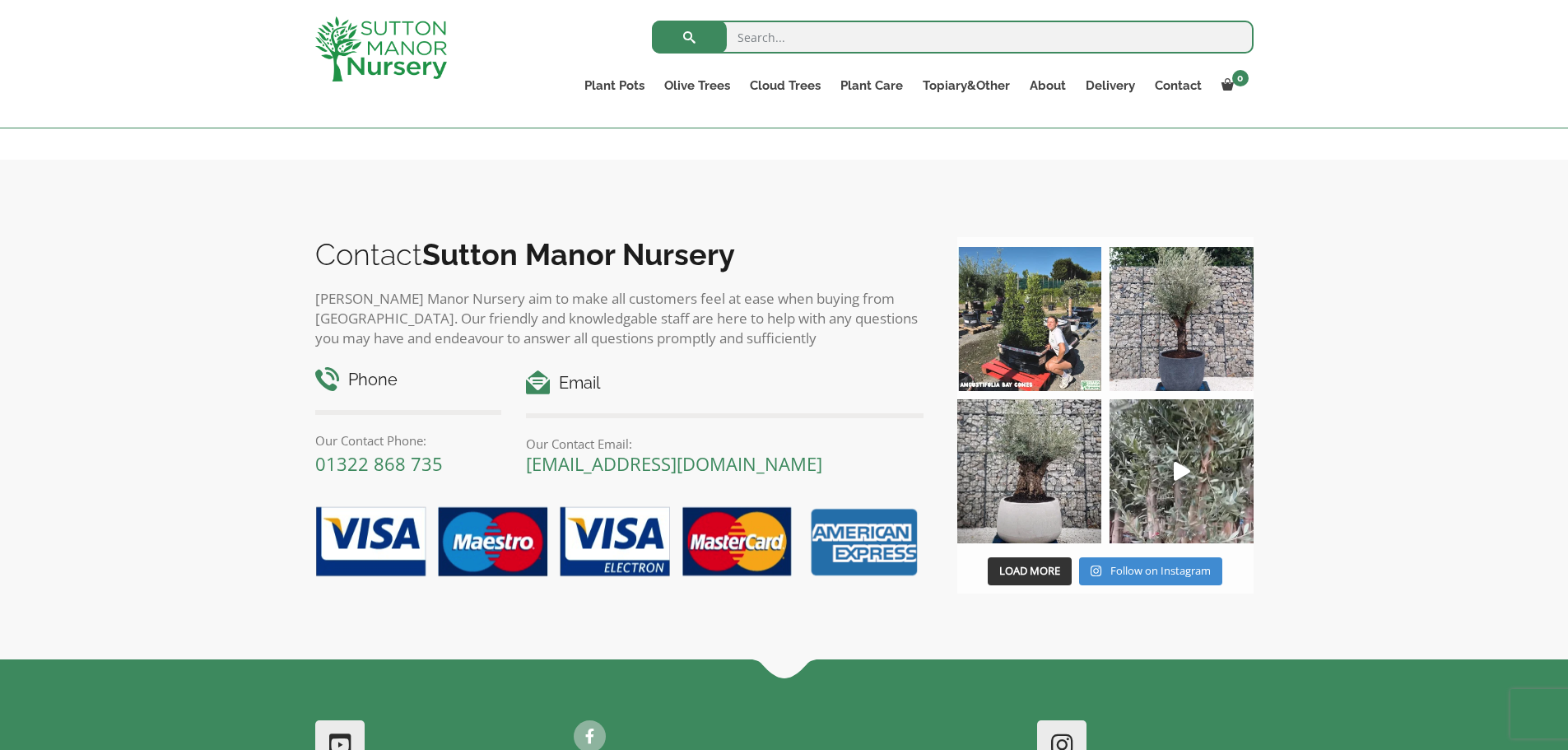
scroll to position [741, 0]
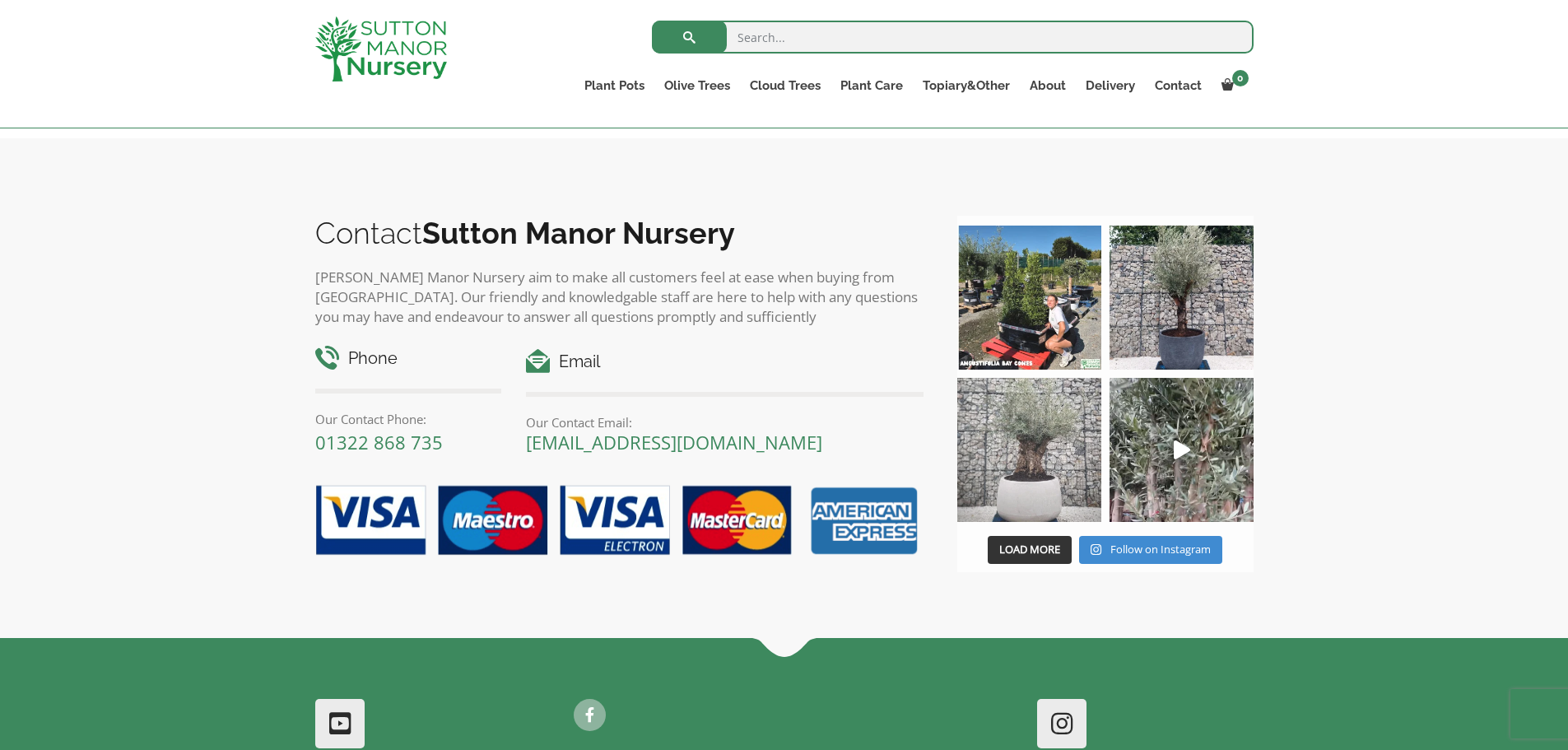
click at [1021, 447] on img at bounding box center [1029, 450] width 144 height 144
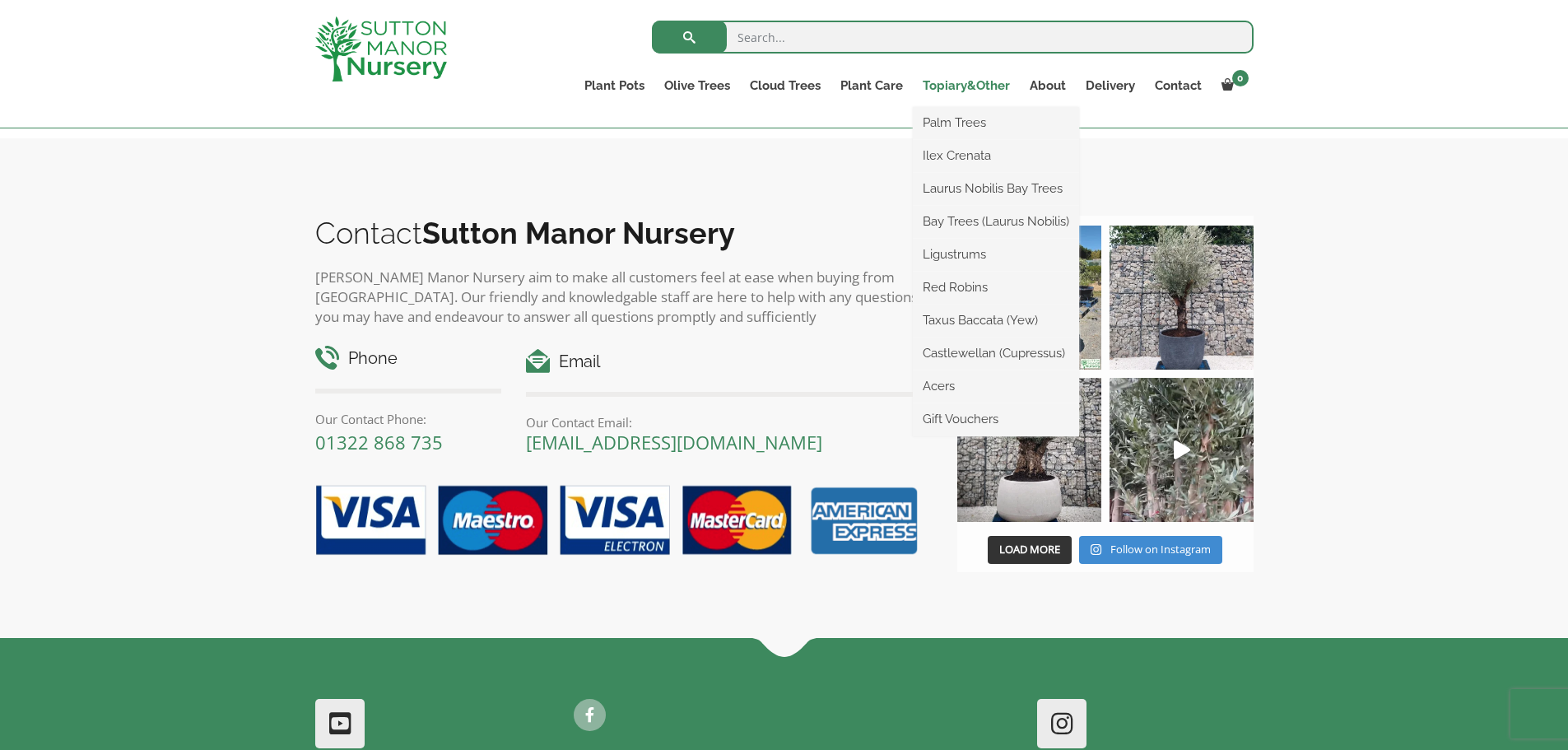
click at [995, 85] on link "Topiary&Other" at bounding box center [966, 85] width 107 height 23
click at [966, 82] on link "Topiary&Other" at bounding box center [966, 85] width 107 height 23
click at [962, 122] on link "Palm Trees" at bounding box center [996, 123] width 166 height 25
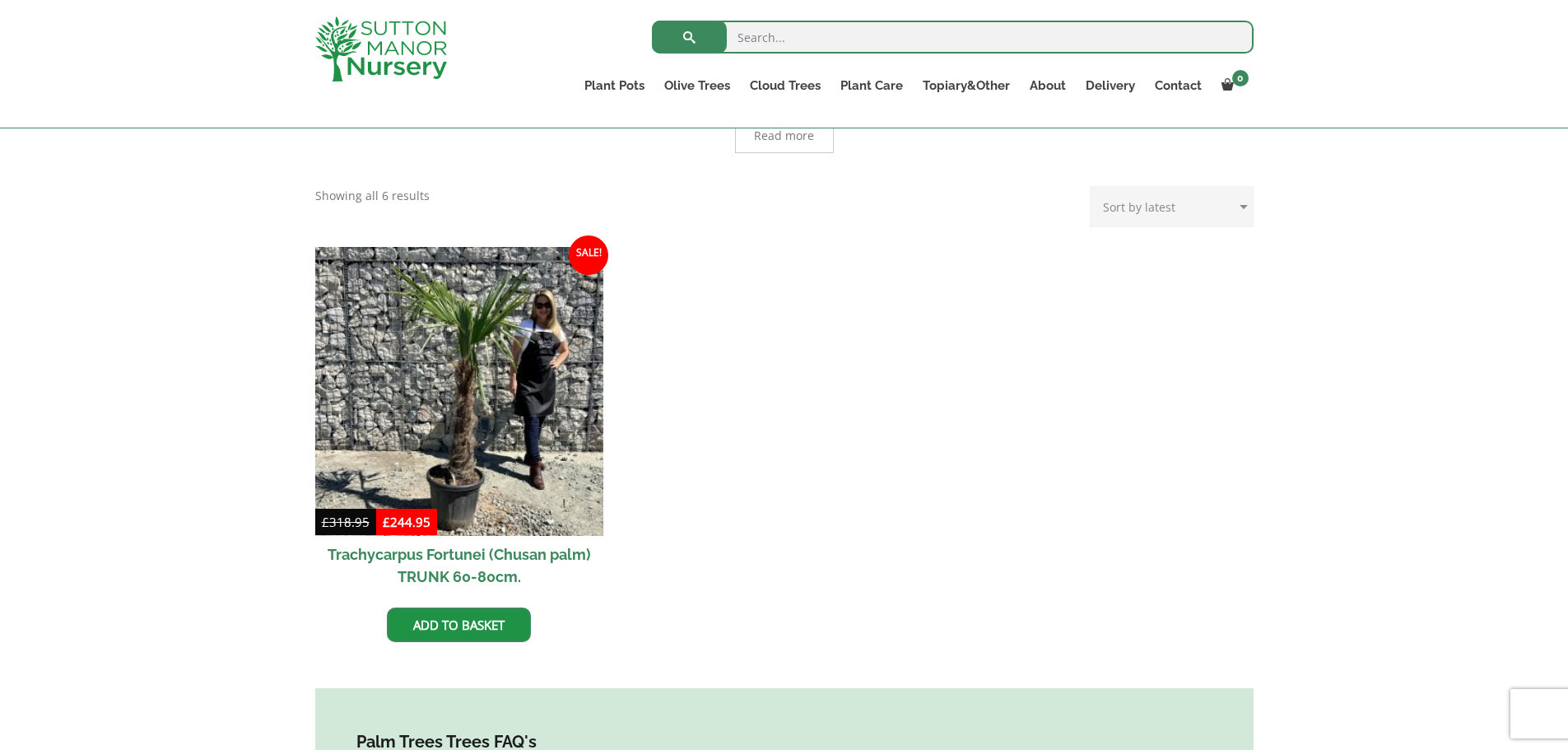
scroll to position [411, 0]
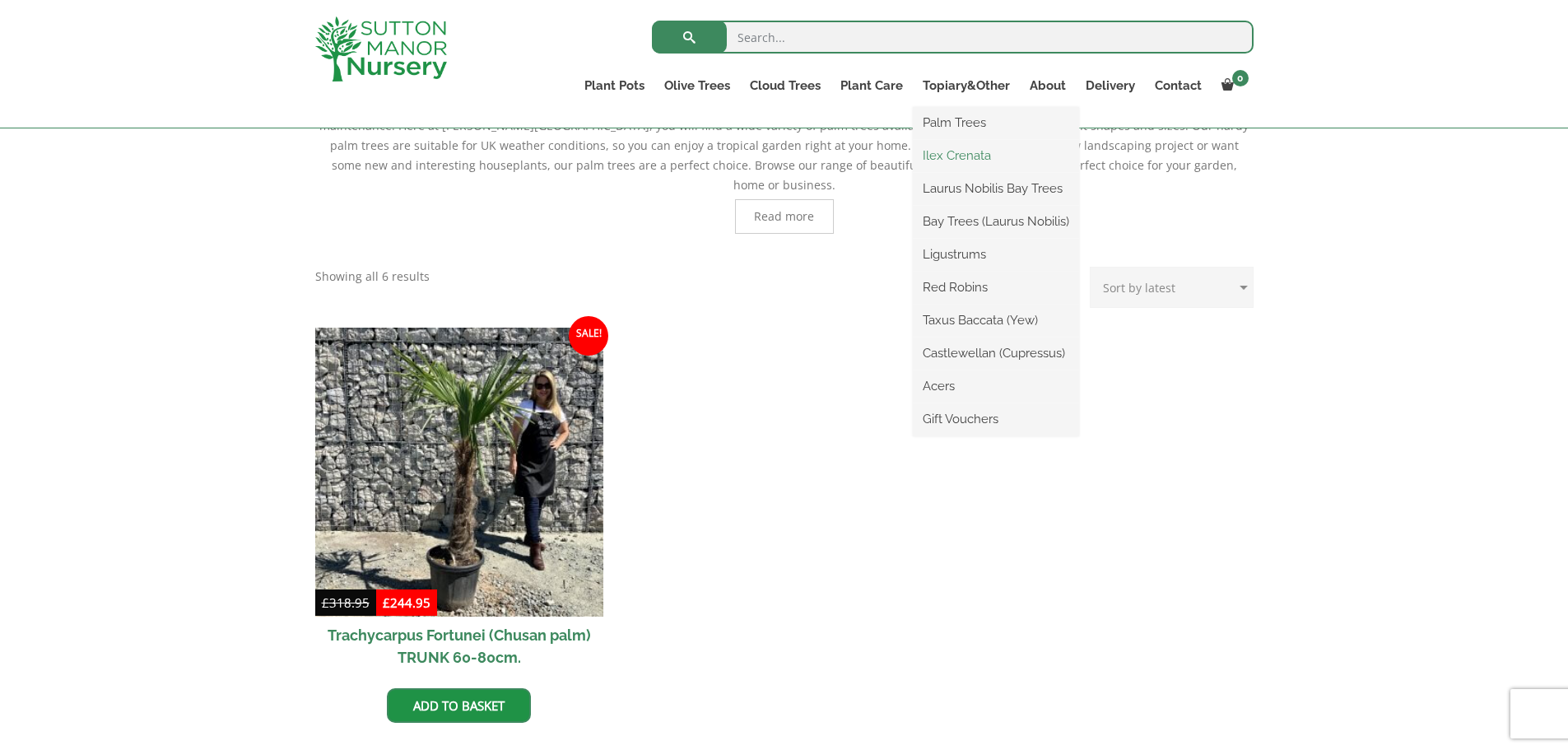
click at [977, 151] on link "Ilex Crenata" at bounding box center [996, 155] width 166 height 25
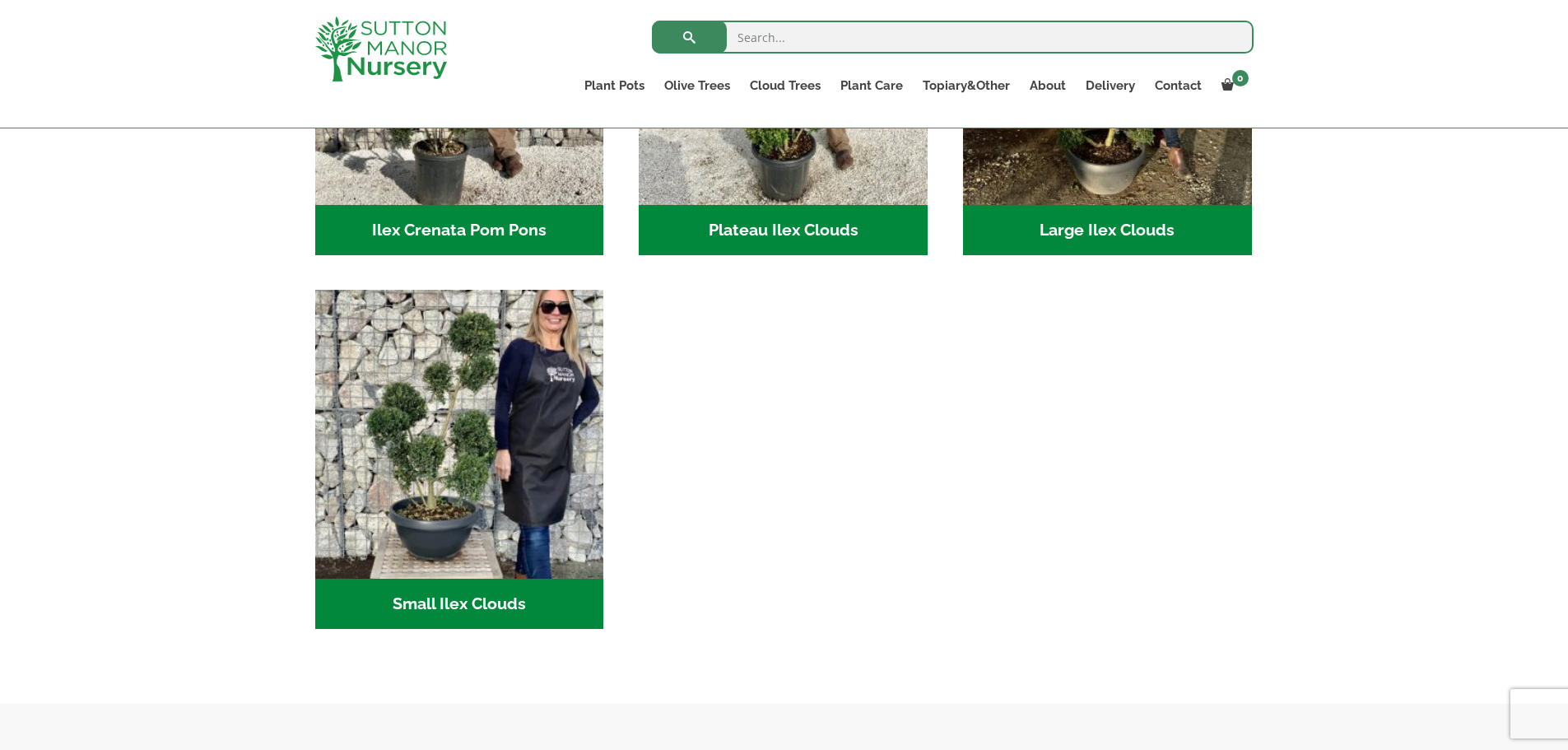
scroll to position [576, 0]
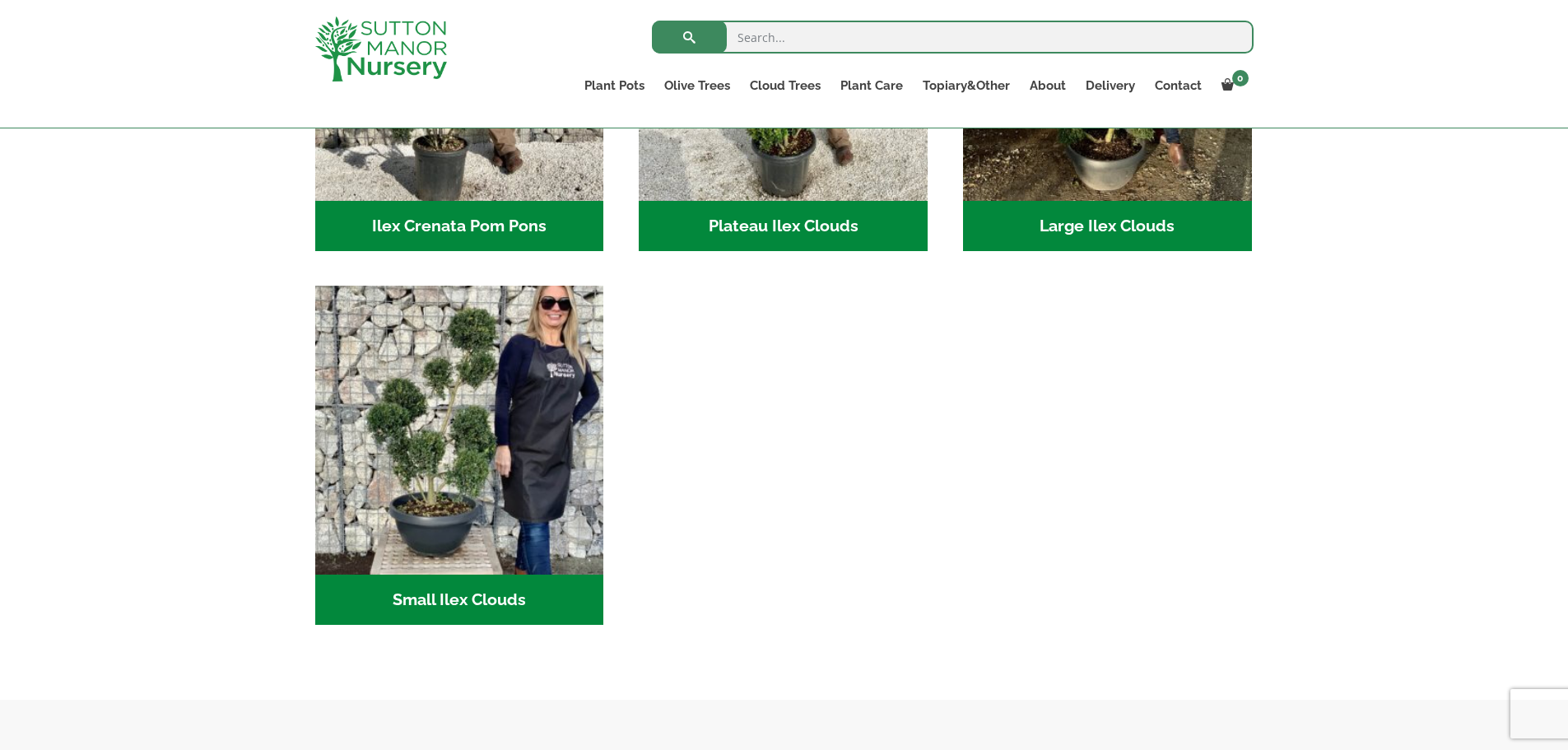
click at [487, 595] on h2 "Small Ilex Clouds (56)" at bounding box center [459, 599] width 289 height 51
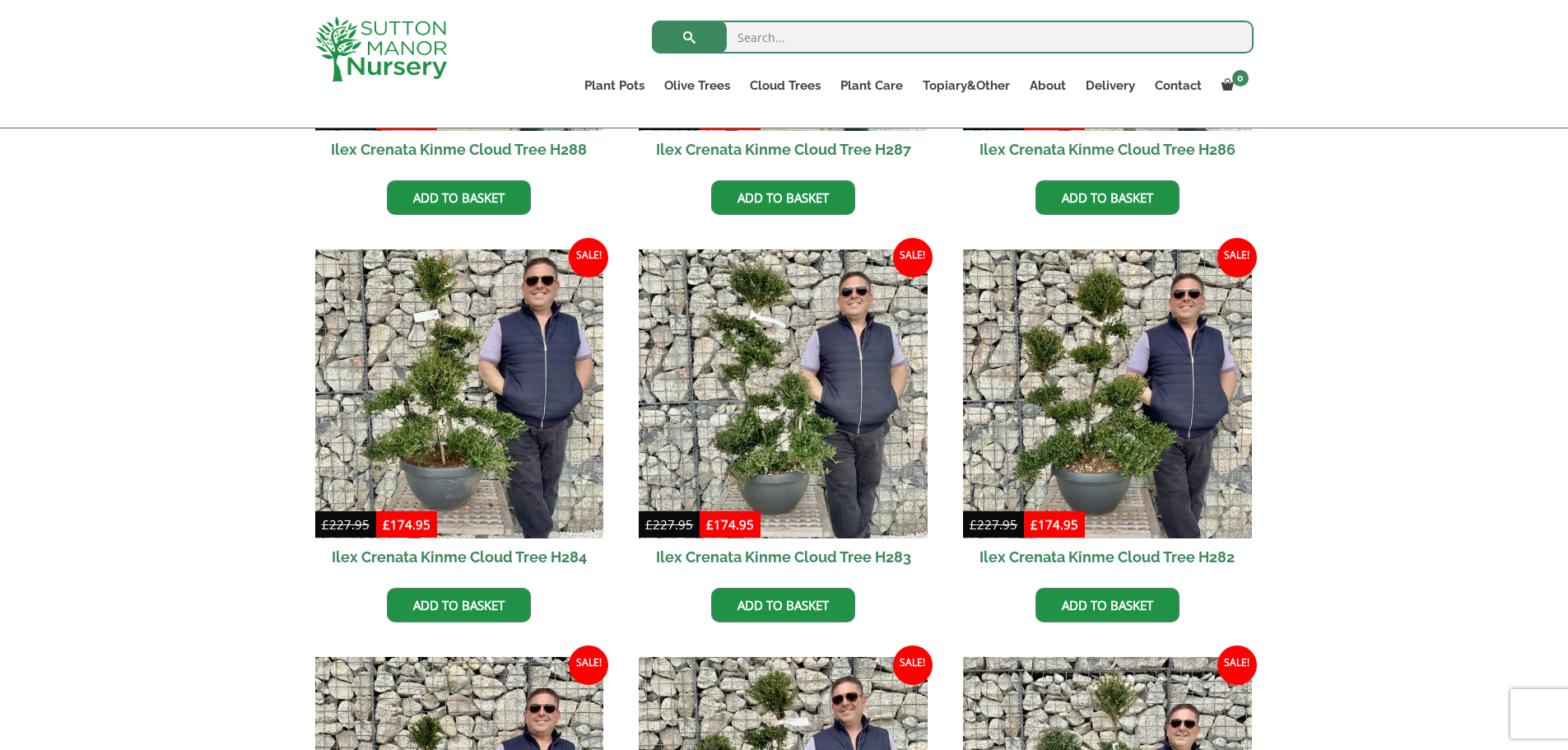
scroll to position [1070, 0]
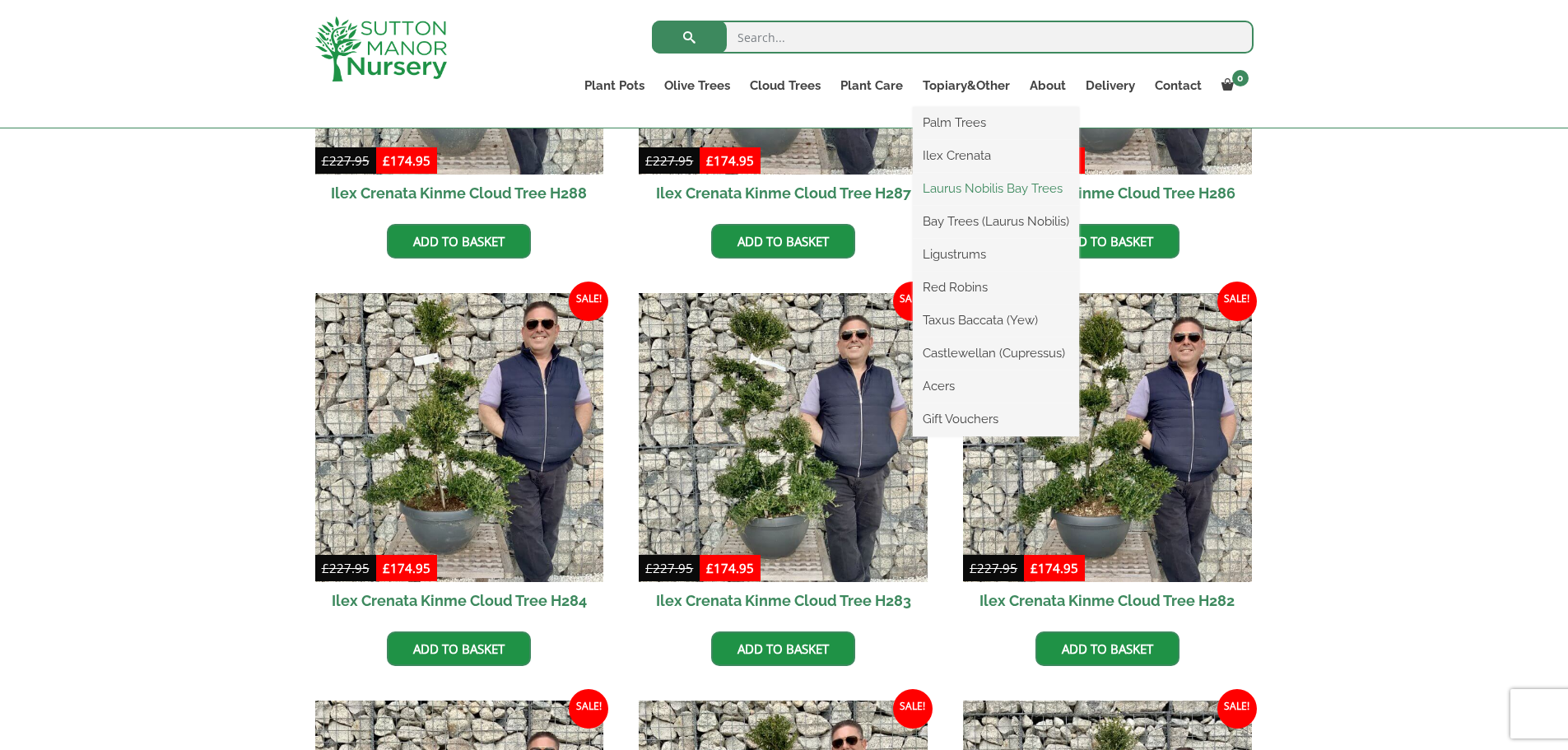
click at [971, 185] on link "Laurus Nobilis Bay Trees" at bounding box center [996, 188] width 166 height 25
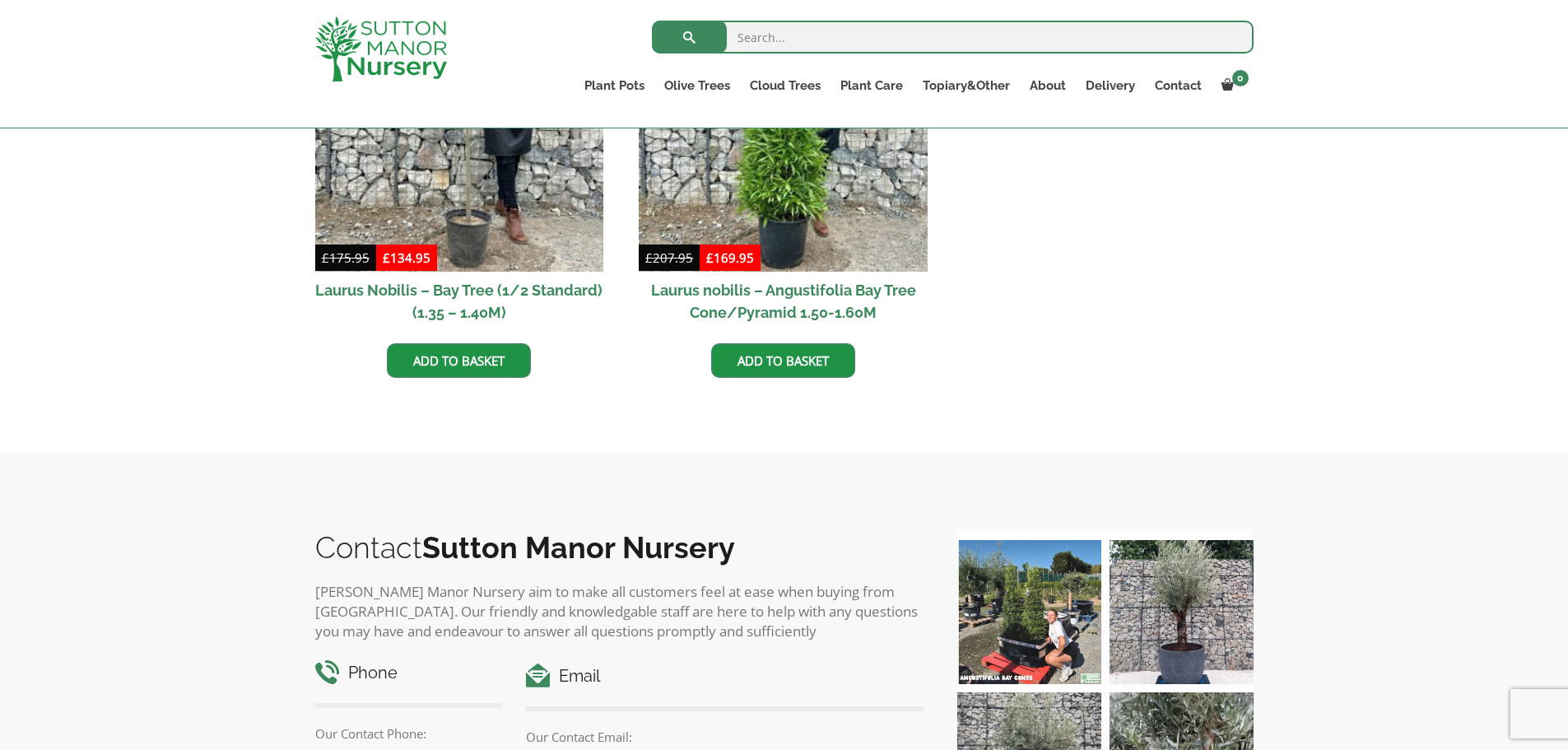
scroll to position [905, 0]
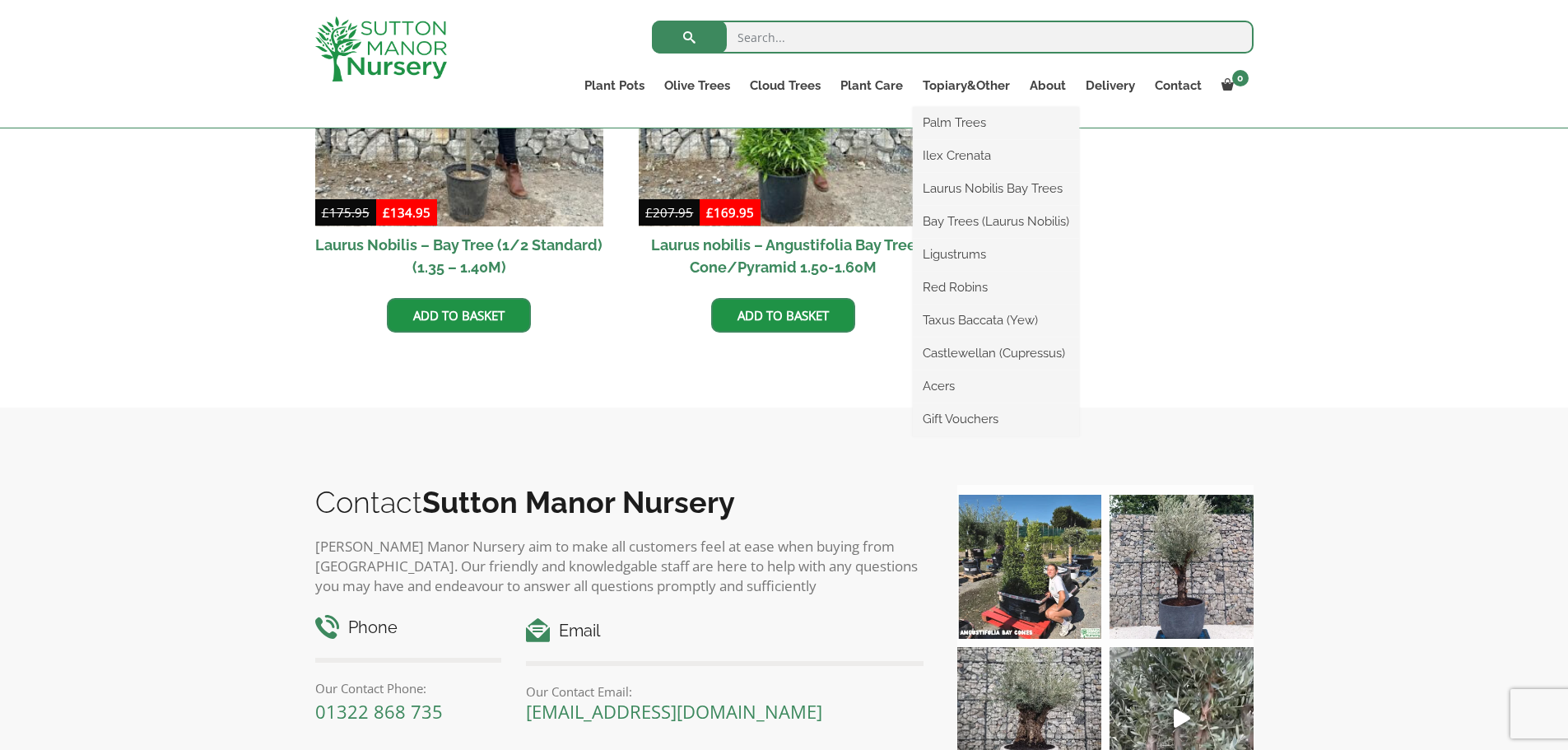
click at [954, 207] on li "Bay Trees (Laurus Nobilis)" at bounding box center [996, 222] width 166 height 33
click at [954, 221] on link "Bay Trees (Laurus Nobilis)" at bounding box center [996, 221] width 166 height 25
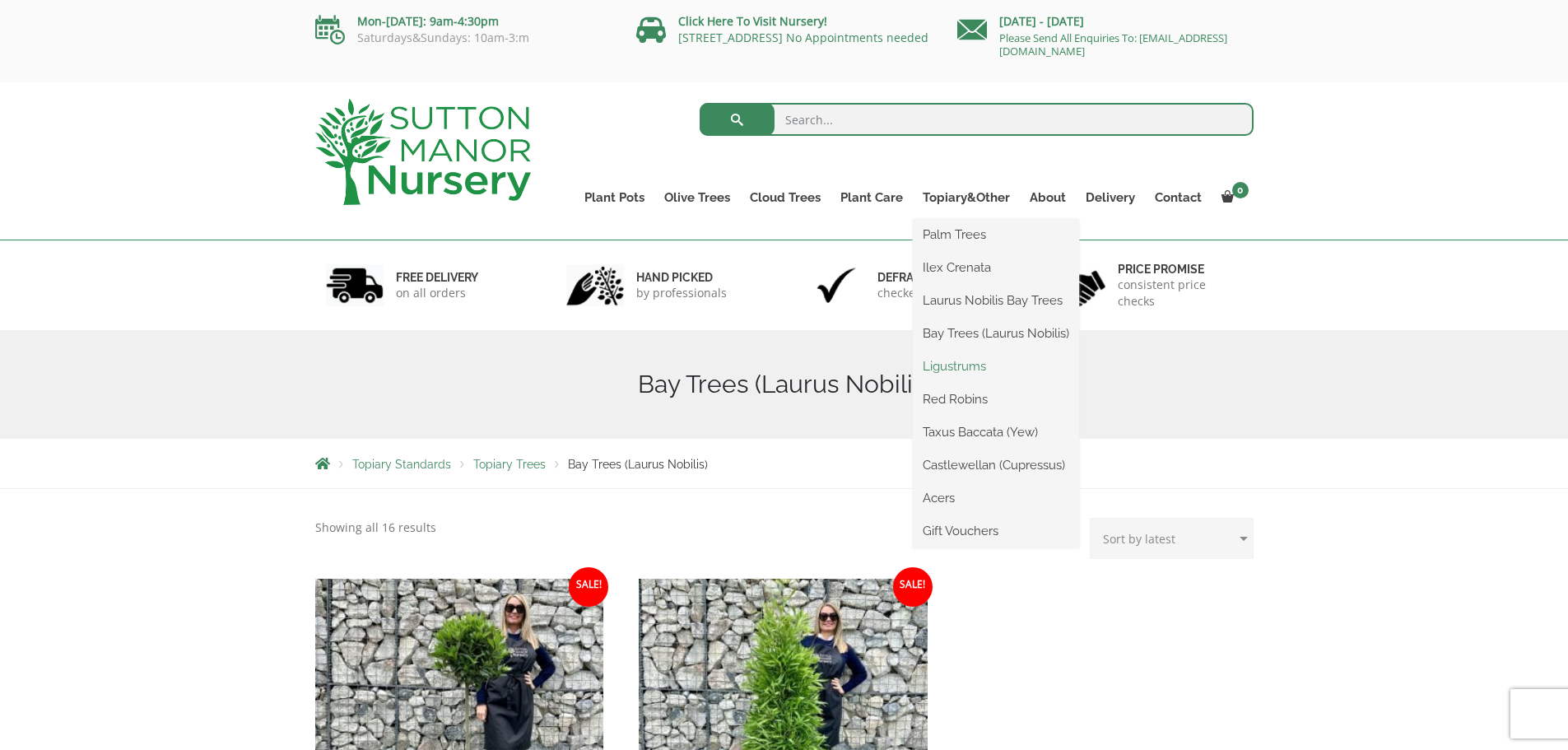
click at [960, 366] on link "Ligustrums" at bounding box center [996, 366] width 166 height 25
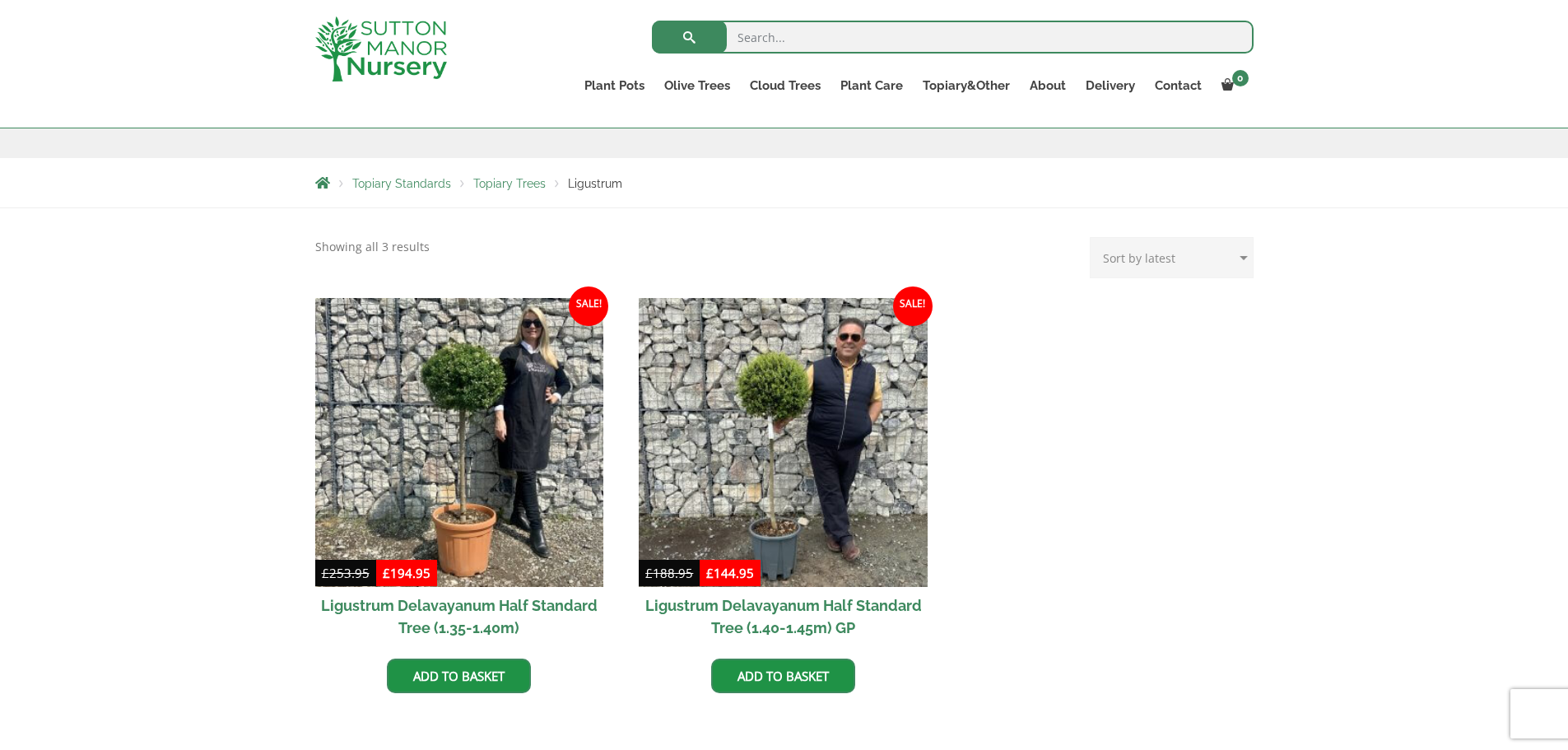
scroll to position [165, 0]
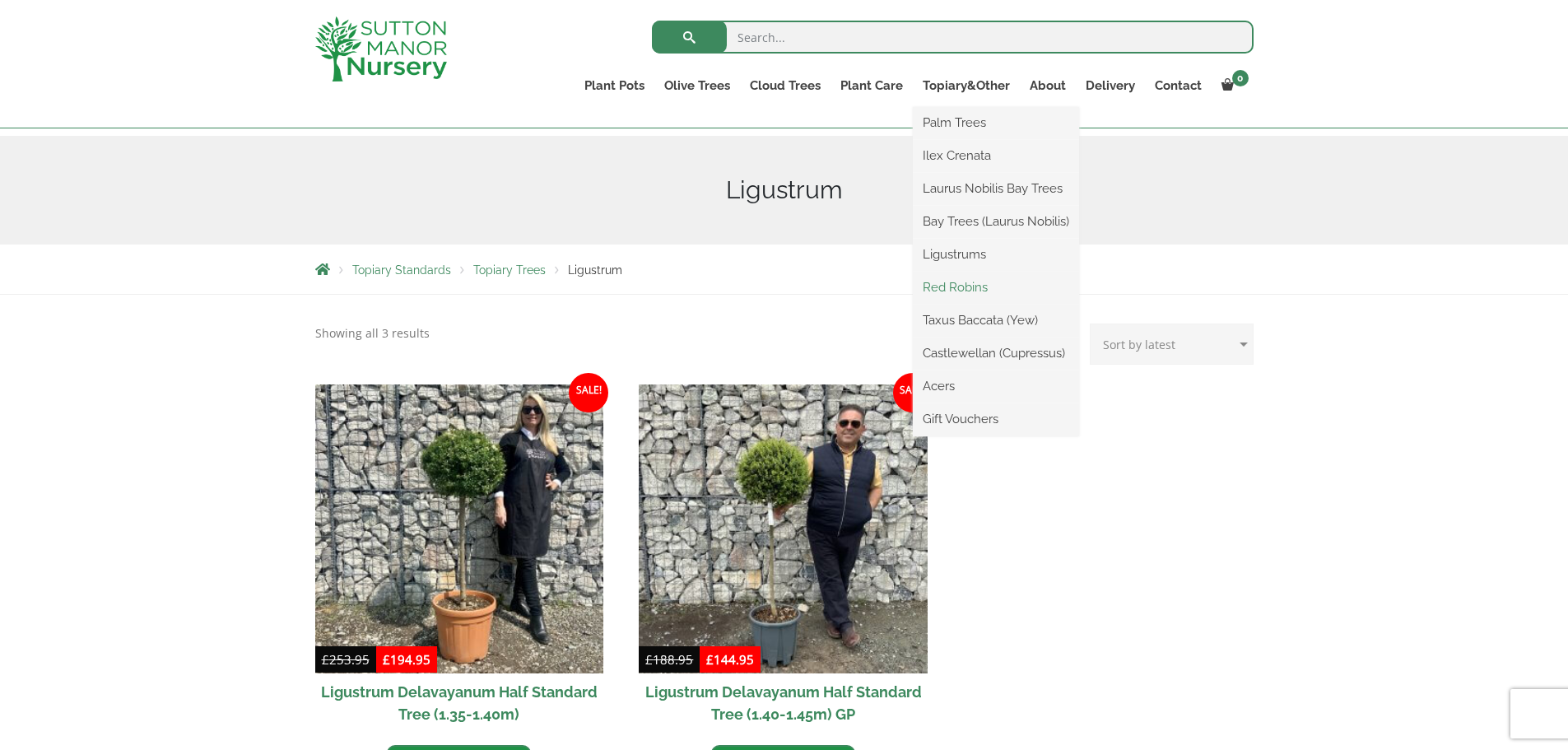
click at [965, 283] on link "Red Robins" at bounding box center [996, 287] width 166 height 25
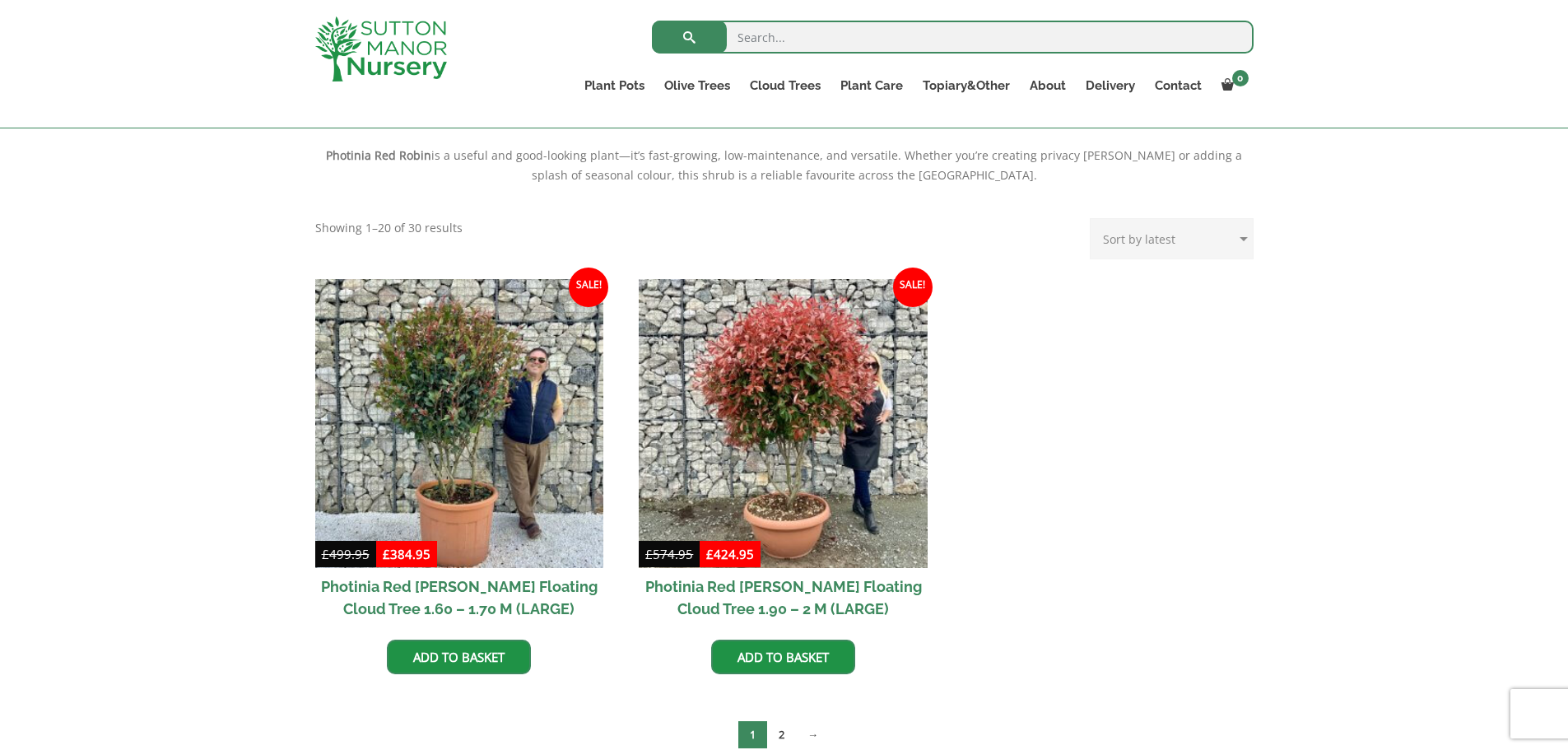
scroll to position [576, 0]
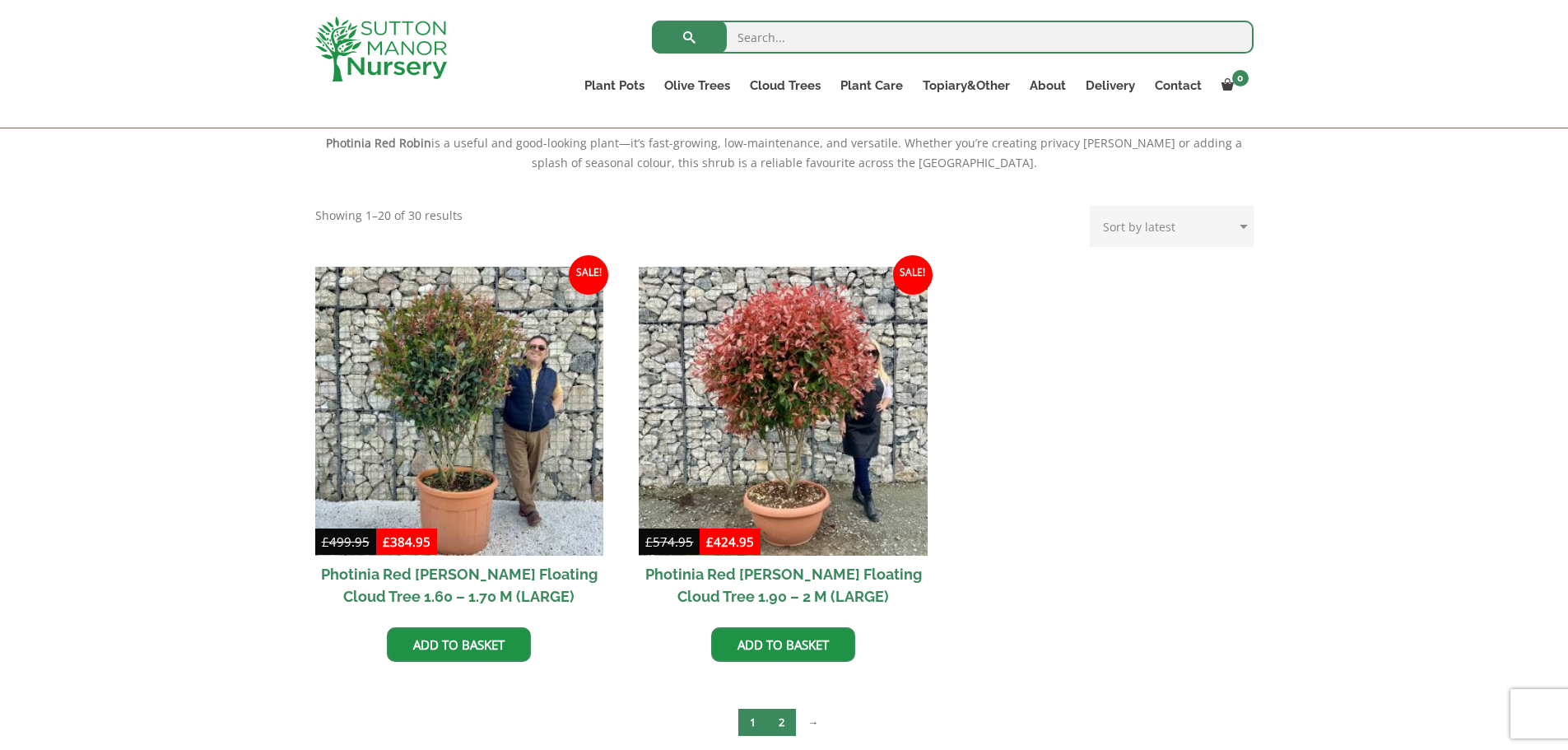
click at [781, 726] on link "2" at bounding box center [782, 723] width 29 height 27
click at [855, 578] on h2 "Photinia Red Robin Floating Cloud Tree 1.90 – 2 M (LARGE)" at bounding box center [783, 584] width 289 height 59
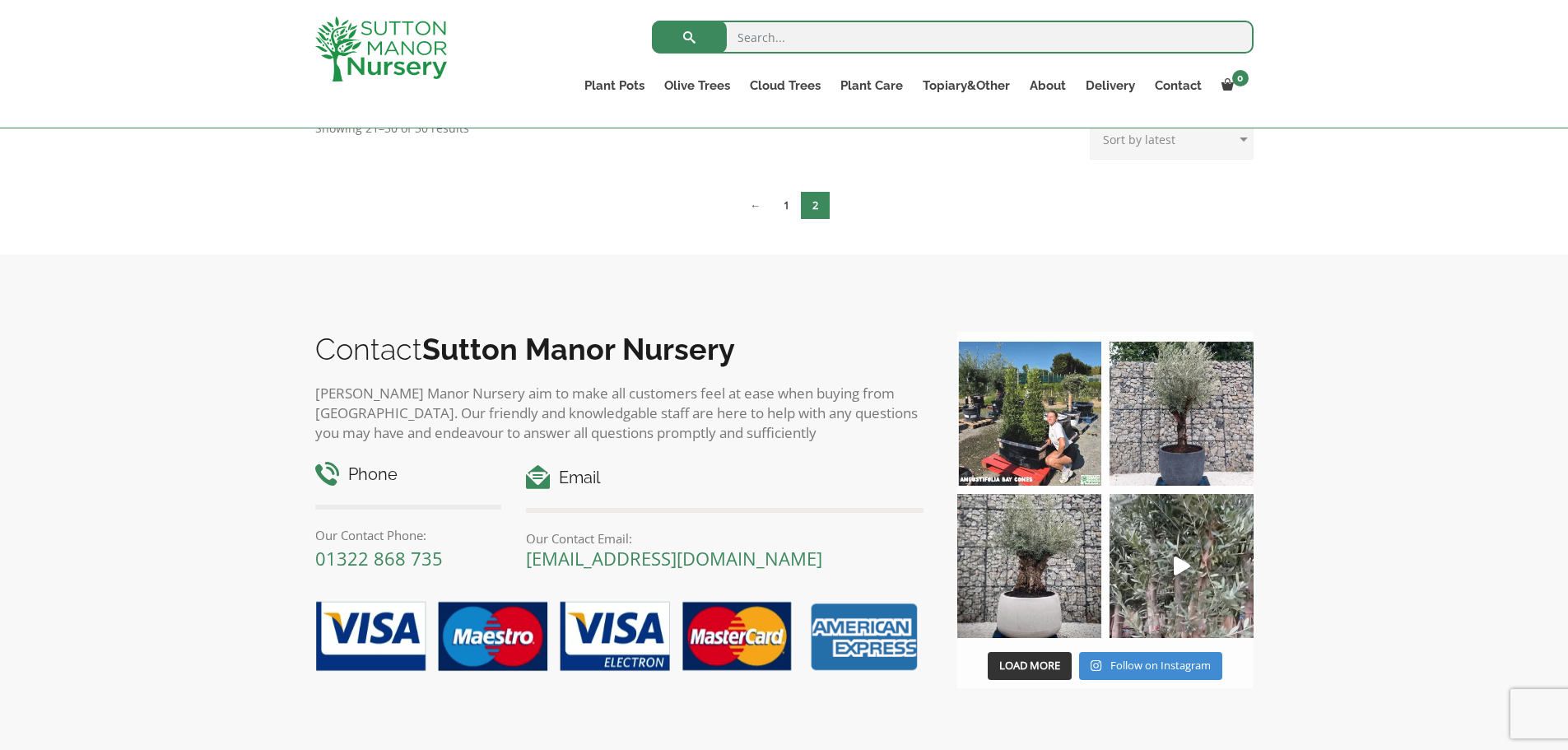
scroll to position [330, 0]
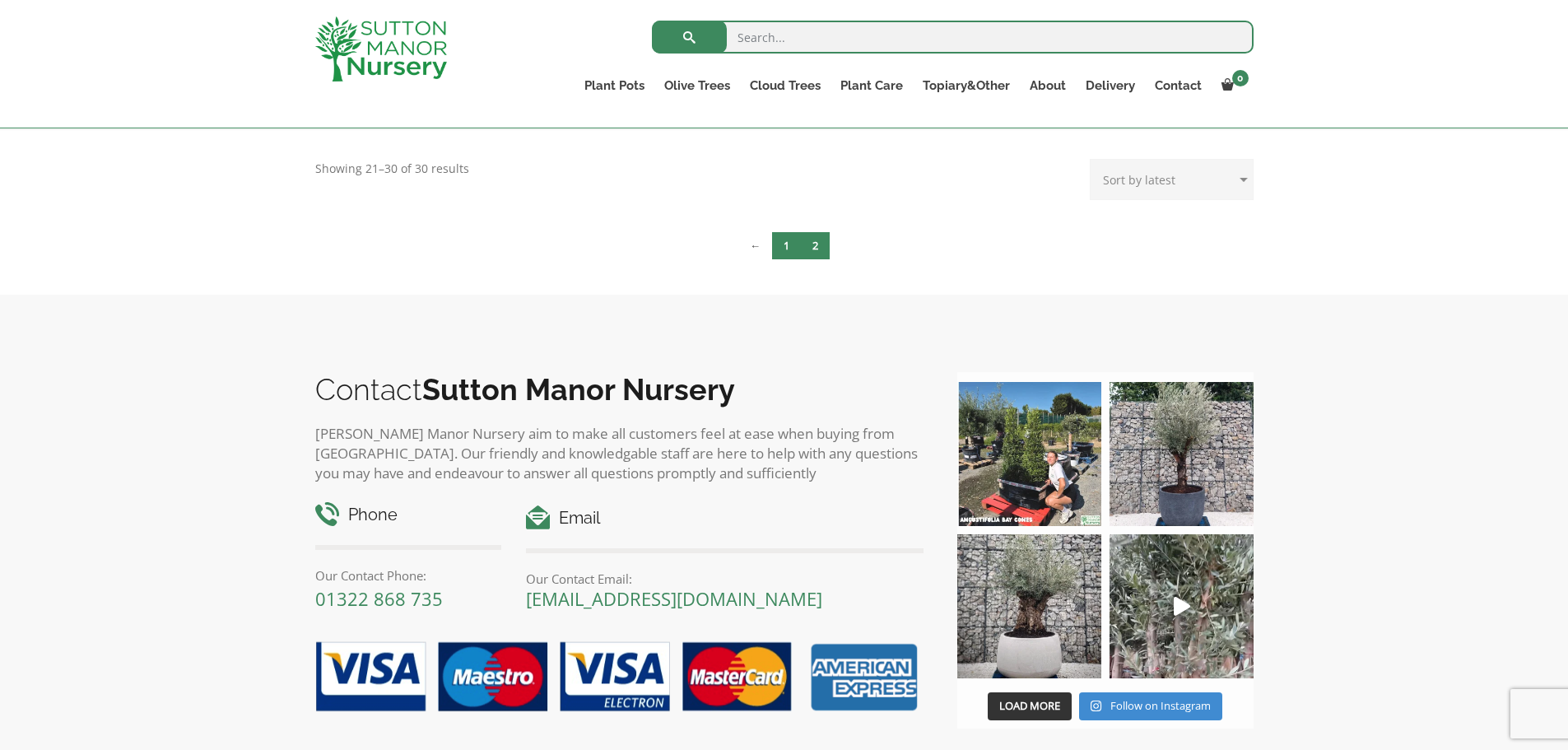
click at [787, 241] on link "1" at bounding box center [787, 245] width 29 height 27
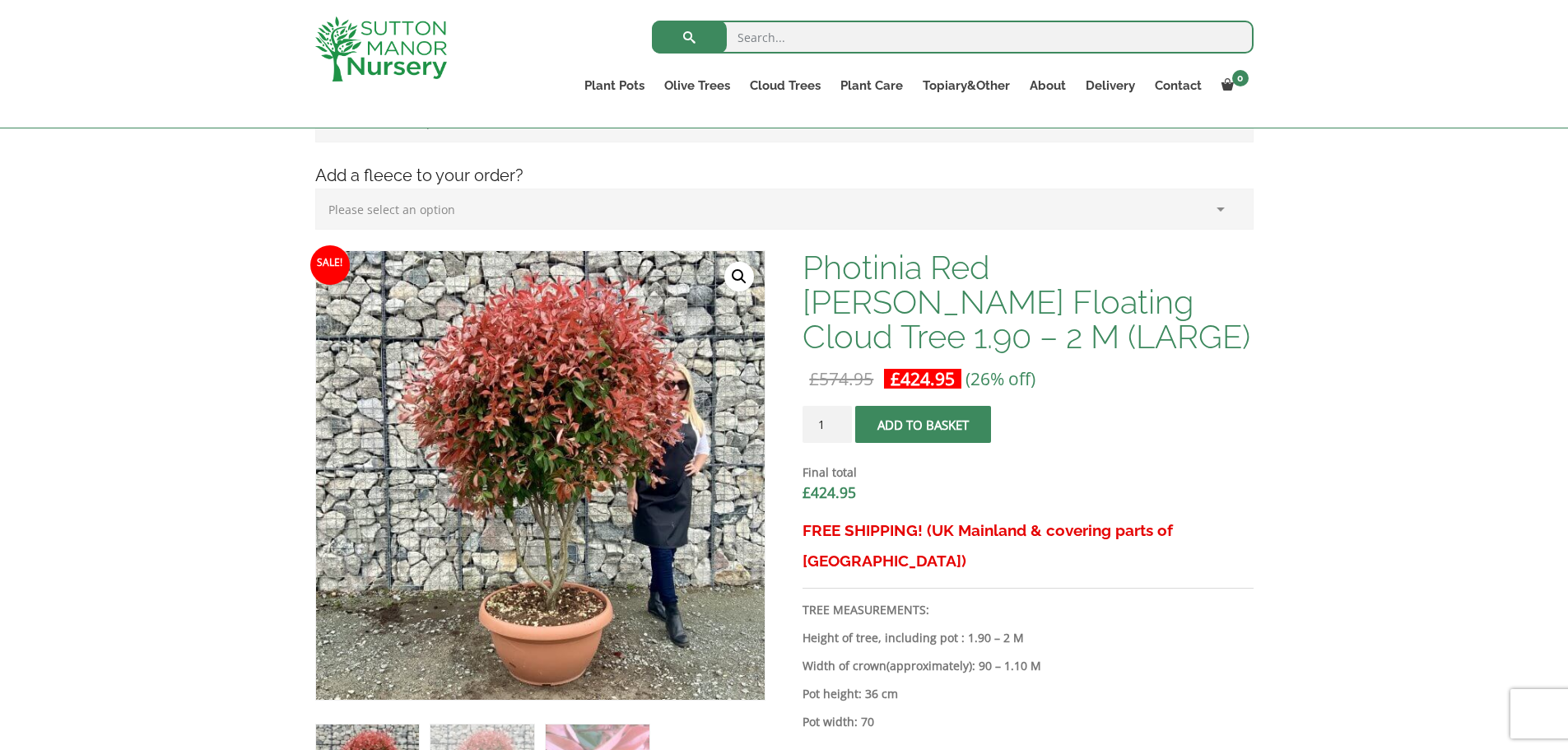
scroll to position [411, 0]
